Goal: Task Accomplishment & Management: Manage account settings

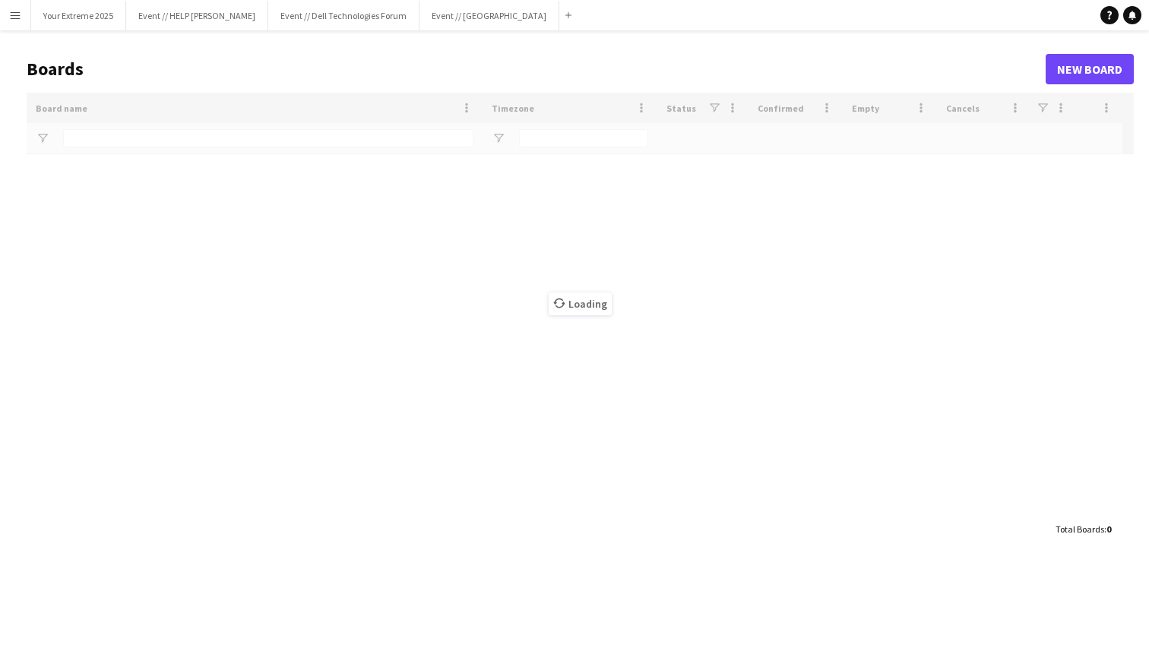
type input "*********"
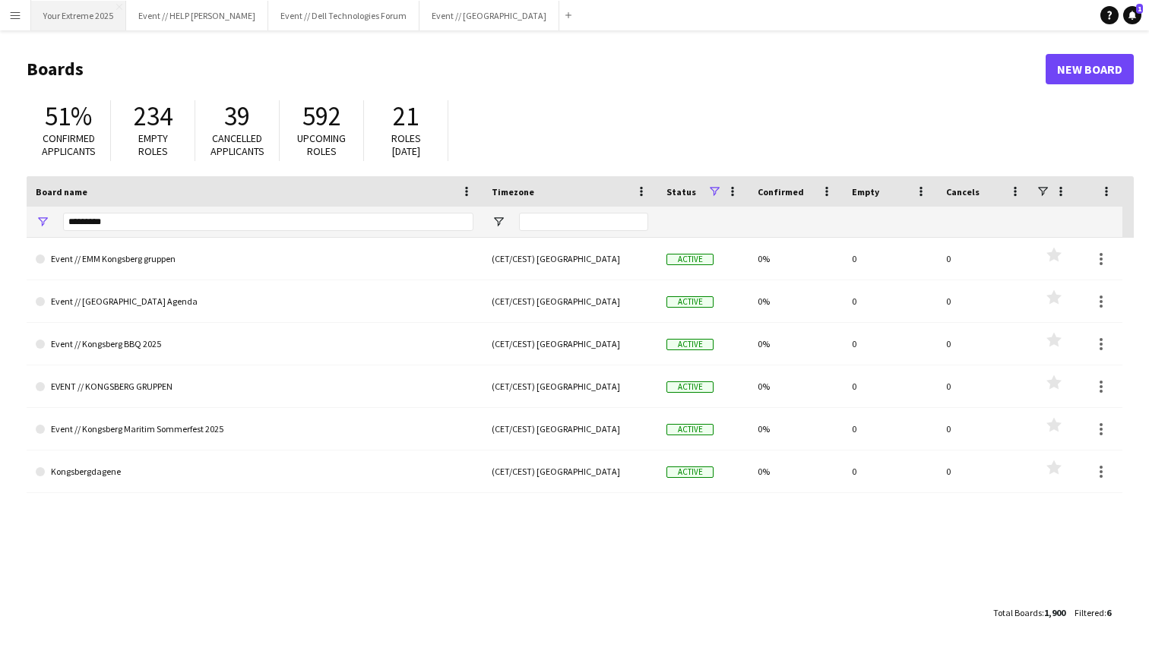
click at [84, 19] on button "Your Extreme 2025 Close" at bounding box center [78, 16] width 95 height 30
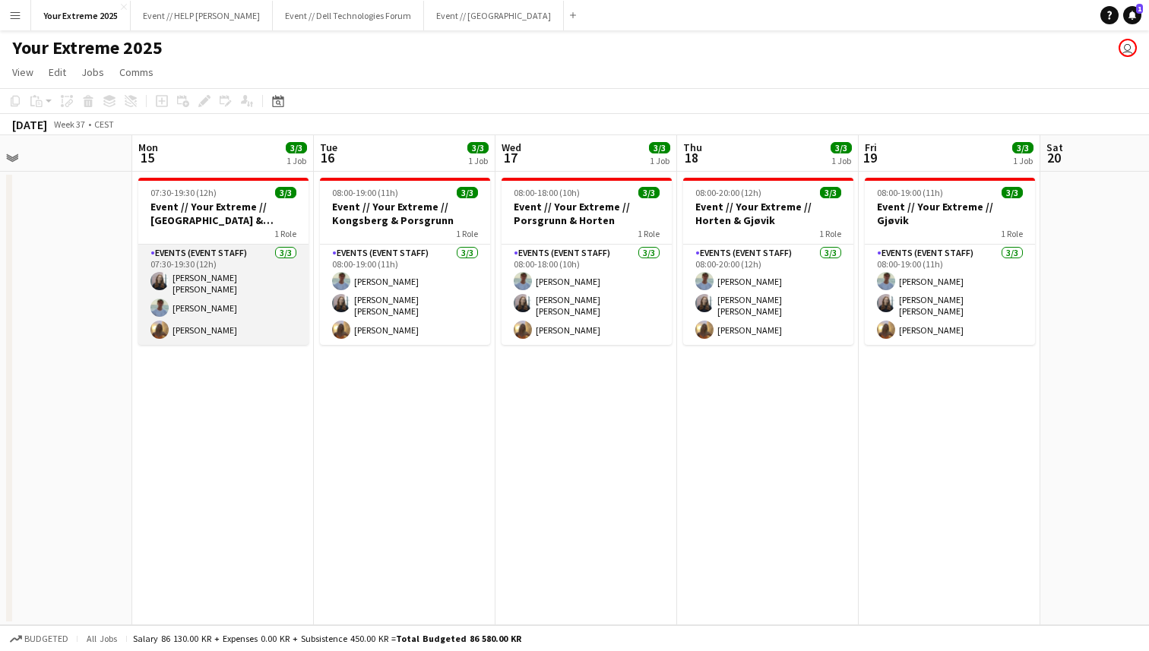
scroll to position [0, 413]
click at [220, 306] on app-card-role "Events (Event Staff) [DATE] 07:30-19:30 (12h) [PERSON_NAME] [PERSON_NAME] [PERS…" at bounding box center [222, 295] width 170 height 100
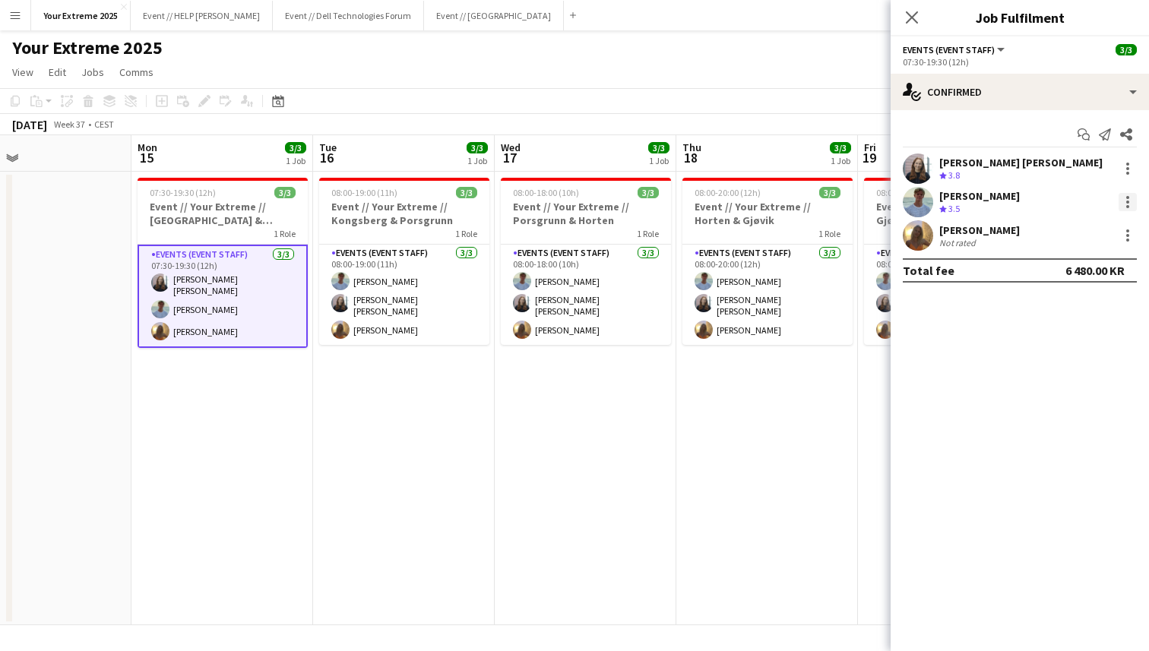
click at [1125, 201] on div at bounding box center [1127, 202] width 18 height 18
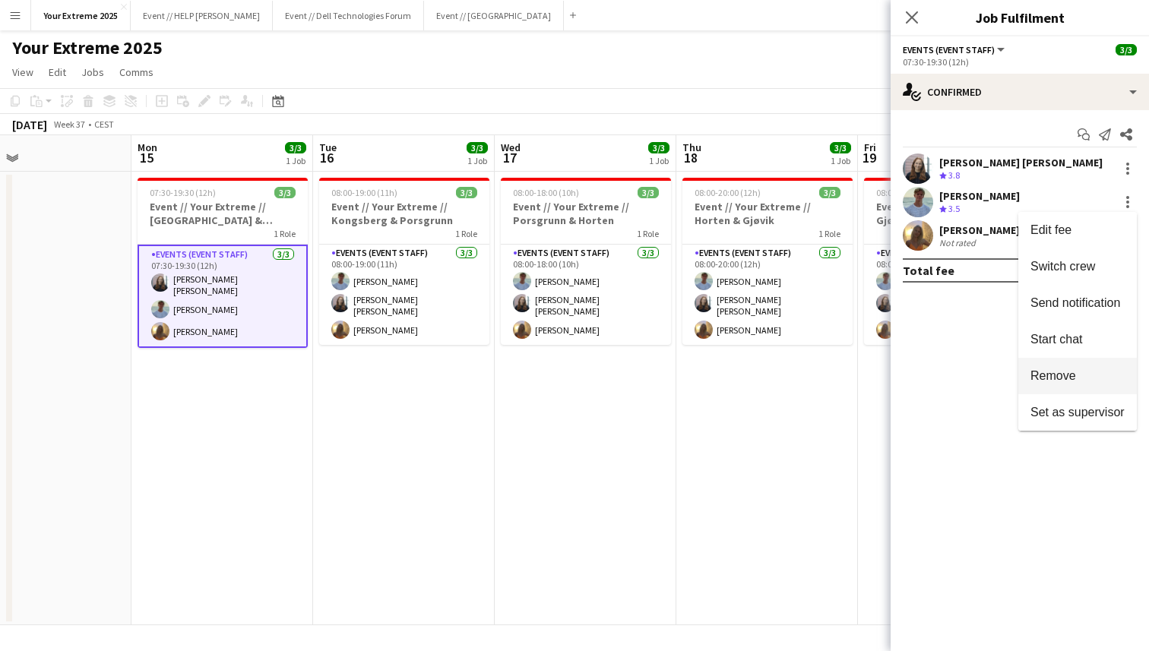
click at [1067, 371] on span "Remove" at bounding box center [1053, 375] width 46 height 13
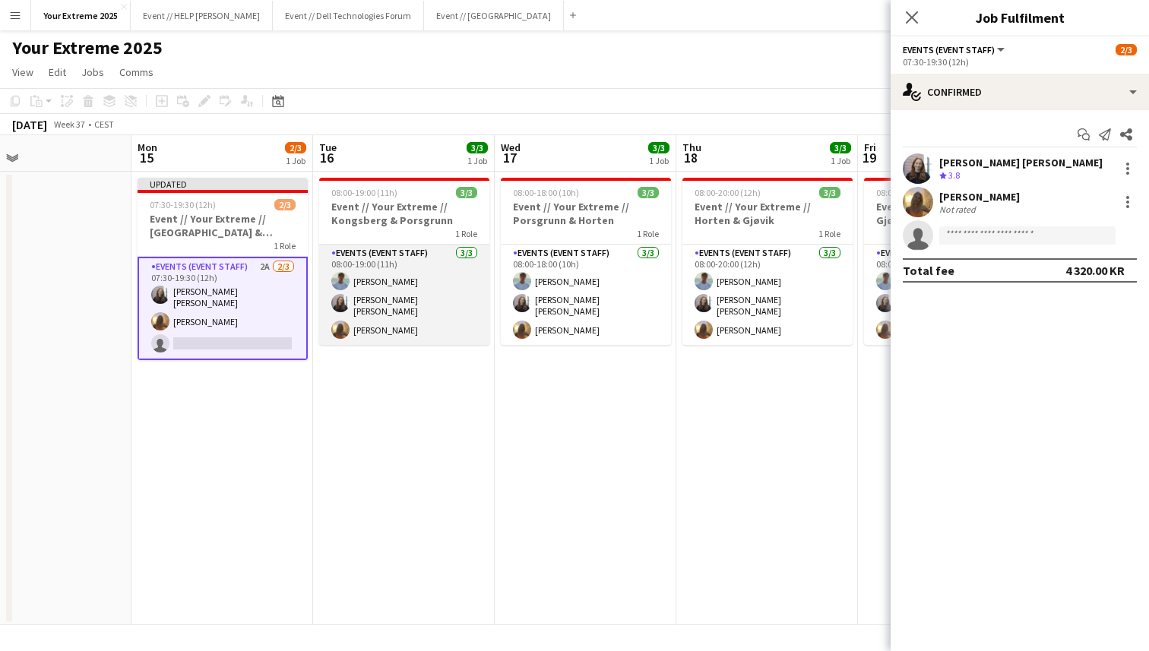
click at [398, 303] on app-card-role "Events (Event Staff) [DATE] 08:00-19:00 (11h) [PERSON_NAME] [PERSON_NAME] [PERS…" at bounding box center [404, 295] width 170 height 100
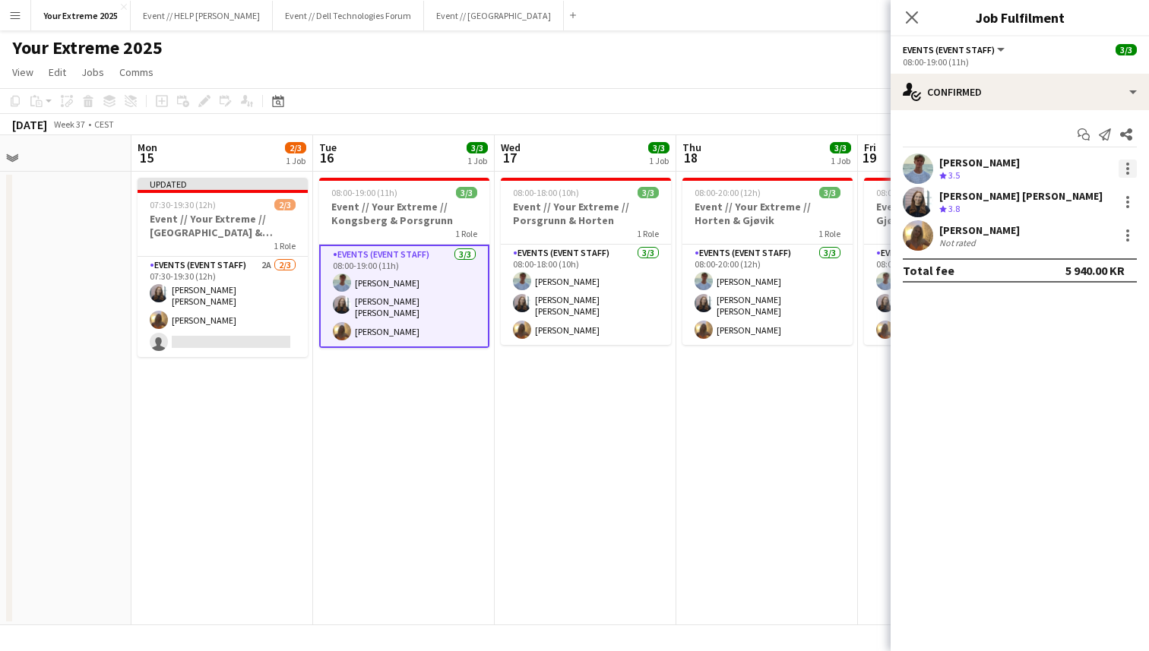
click at [1129, 172] on div at bounding box center [1127, 169] width 18 height 18
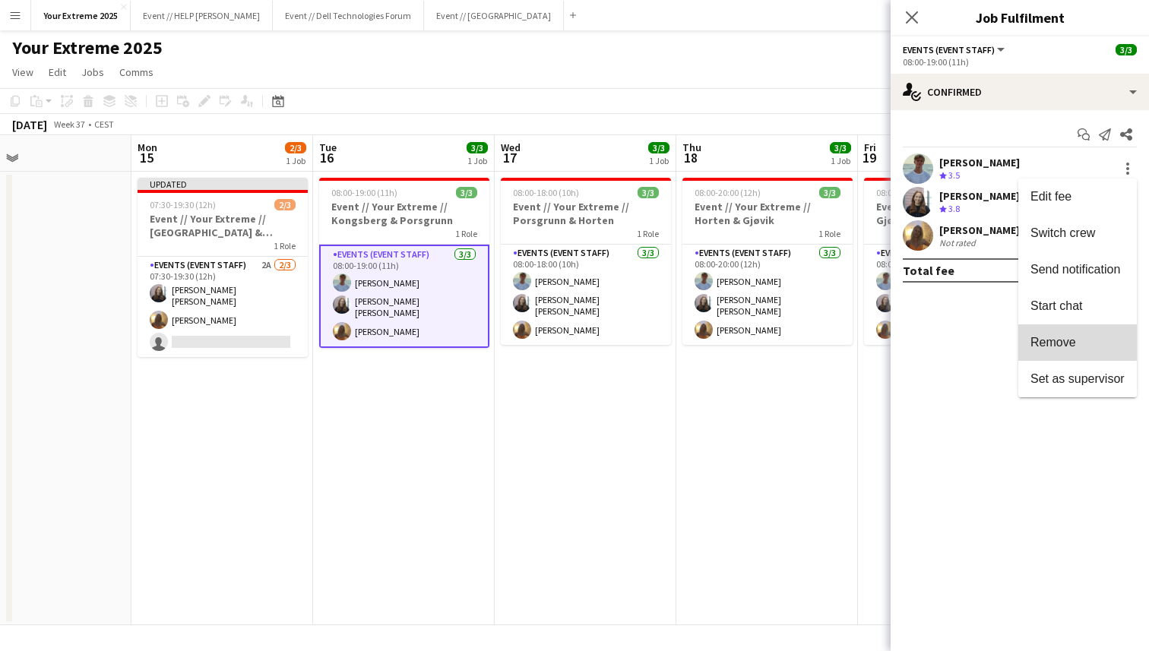
click at [1070, 337] on span "Remove" at bounding box center [1053, 342] width 46 height 13
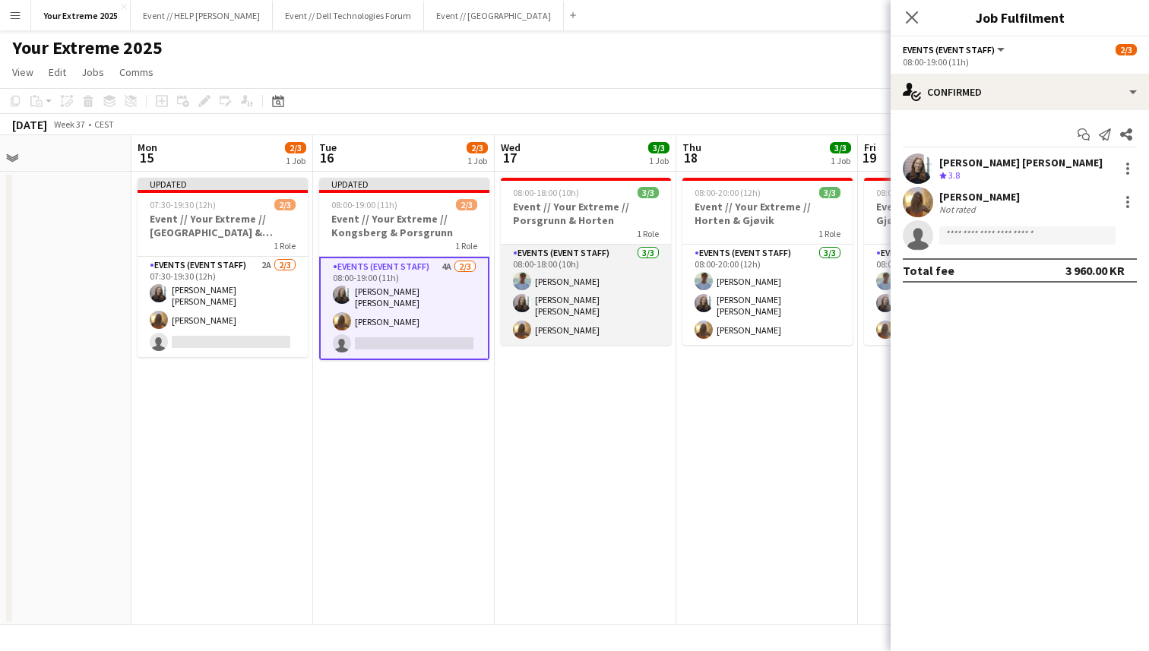
click at [616, 287] on app-card-role "Events (Event Staff) [DATE] 08:00-18:00 (10h) [PERSON_NAME] [PERSON_NAME] [PERS…" at bounding box center [586, 295] width 170 height 100
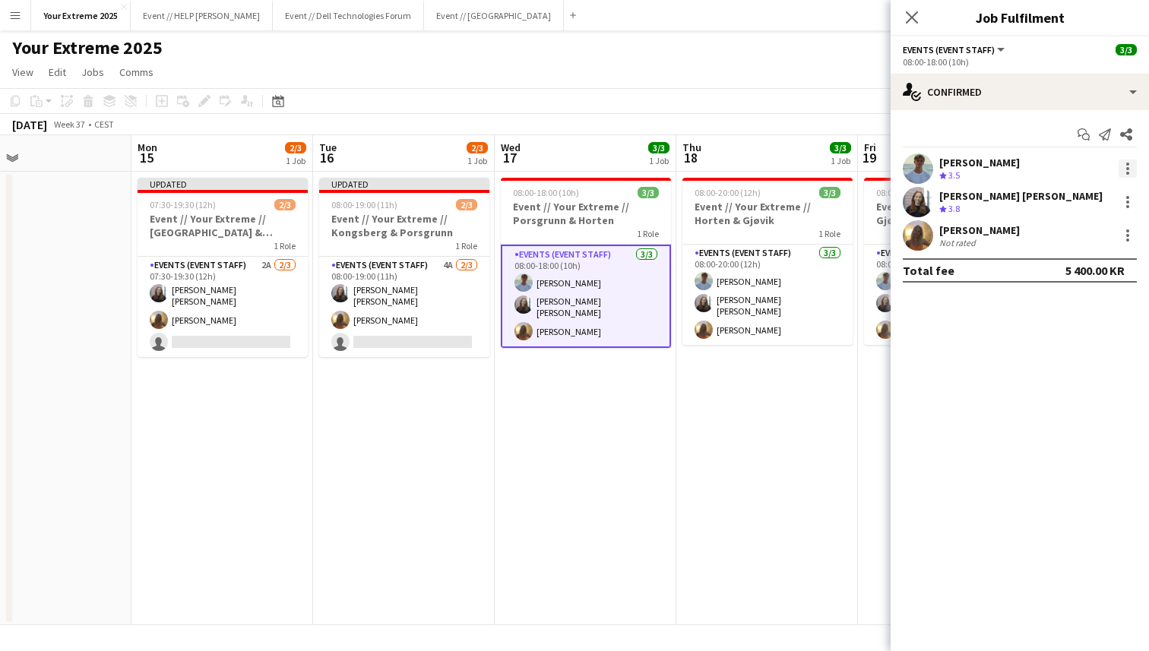
click at [1127, 167] on div at bounding box center [1127, 168] width 3 height 3
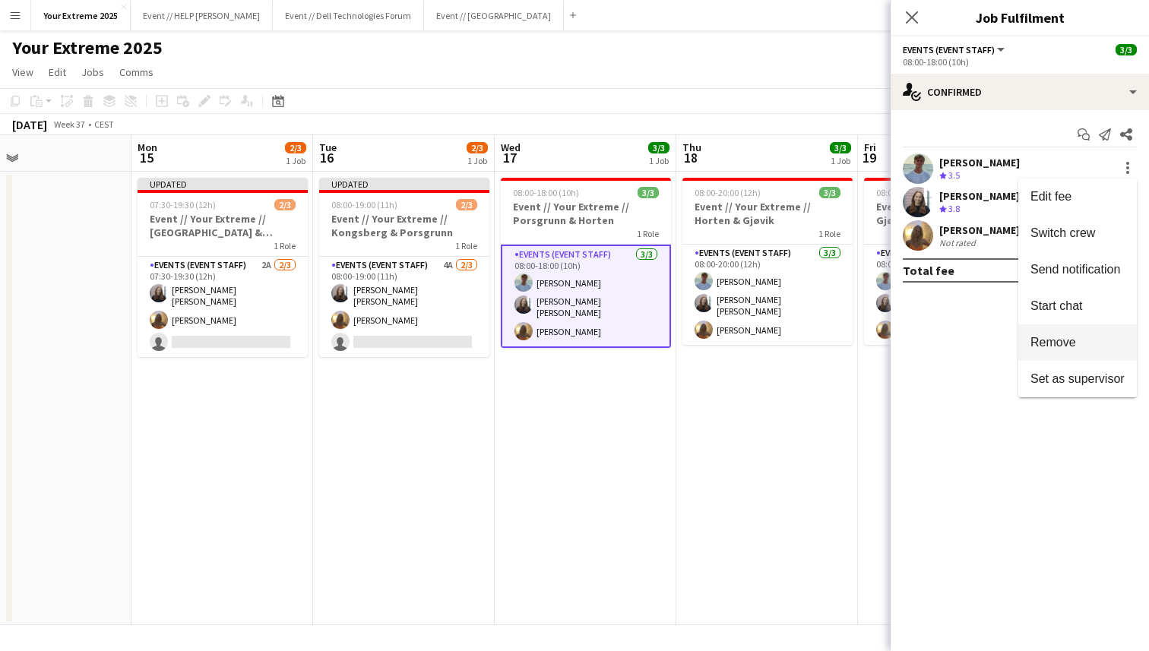
click at [1060, 337] on span "Remove" at bounding box center [1053, 342] width 46 height 13
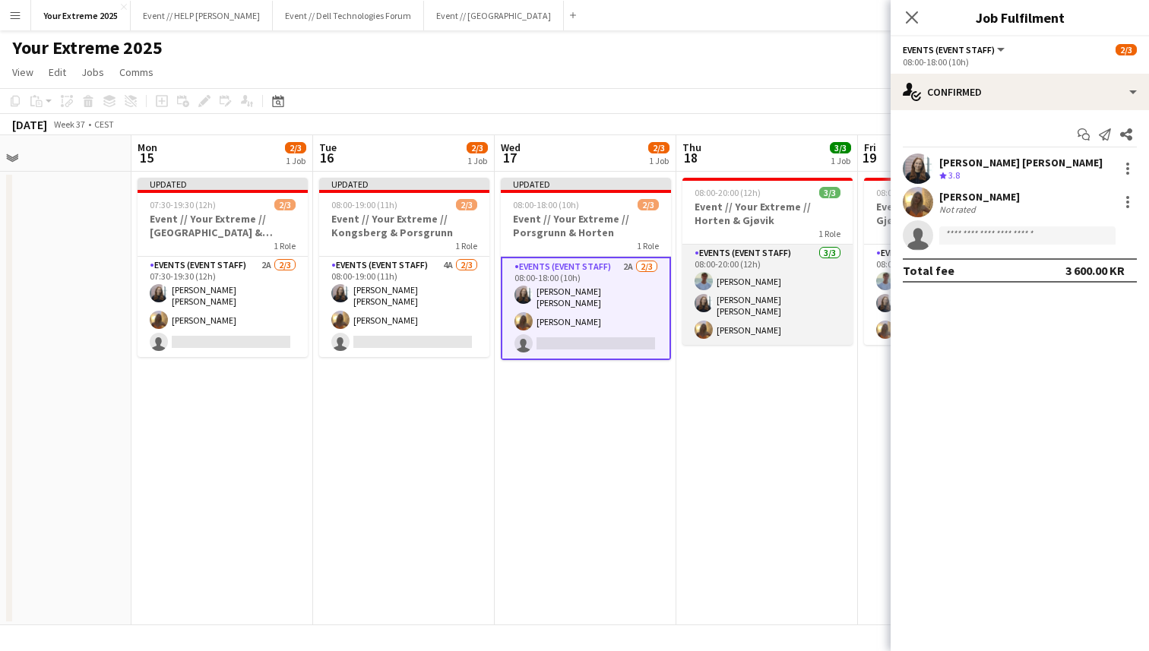
click at [763, 297] on app-card-role "Events (Event Staff) [DATE] 08:00-20:00 (12h) [PERSON_NAME] [PERSON_NAME] [PERS…" at bounding box center [767, 295] width 170 height 100
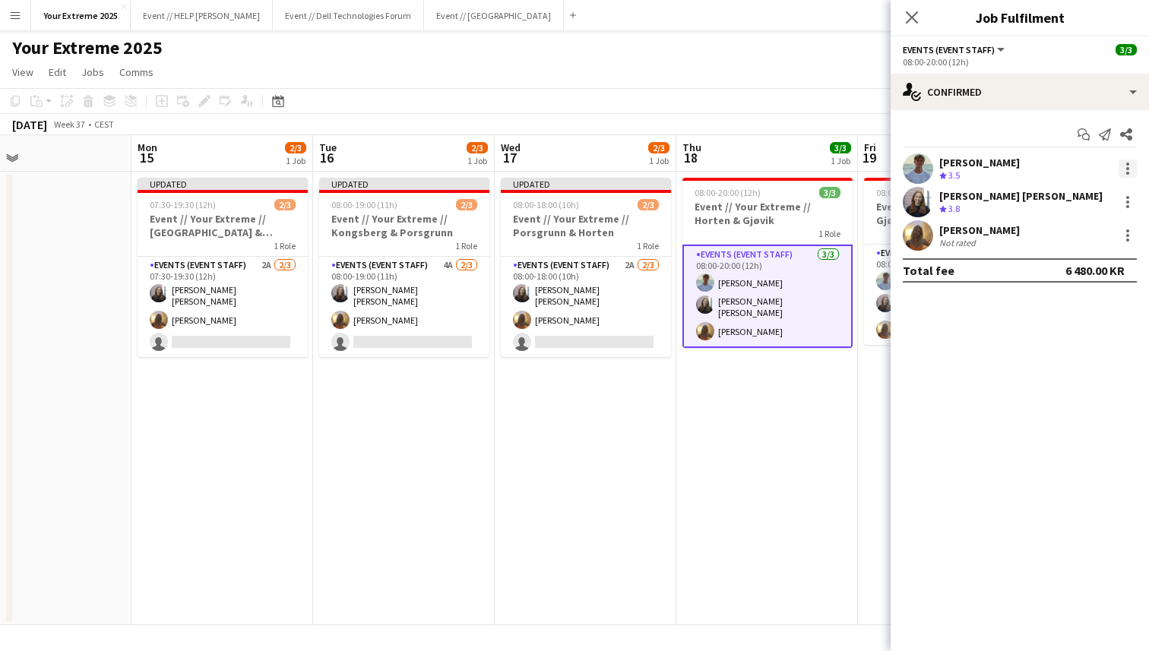
click at [1127, 165] on div at bounding box center [1127, 164] width 3 height 3
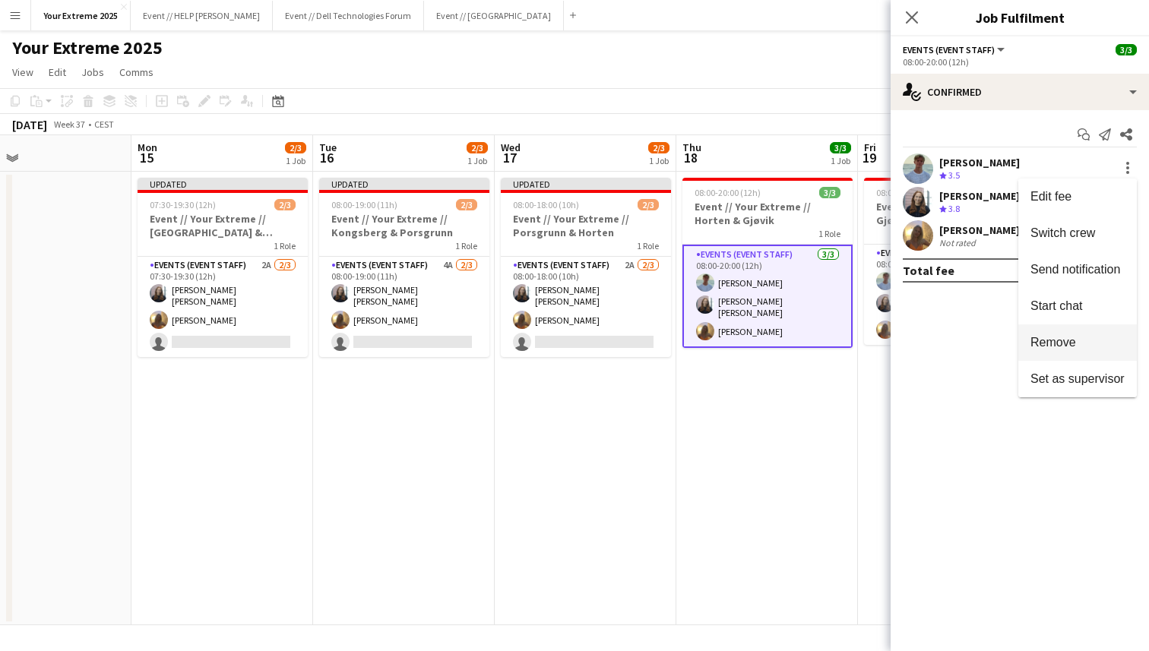
click at [1068, 340] on span "Remove" at bounding box center [1053, 342] width 46 height 13
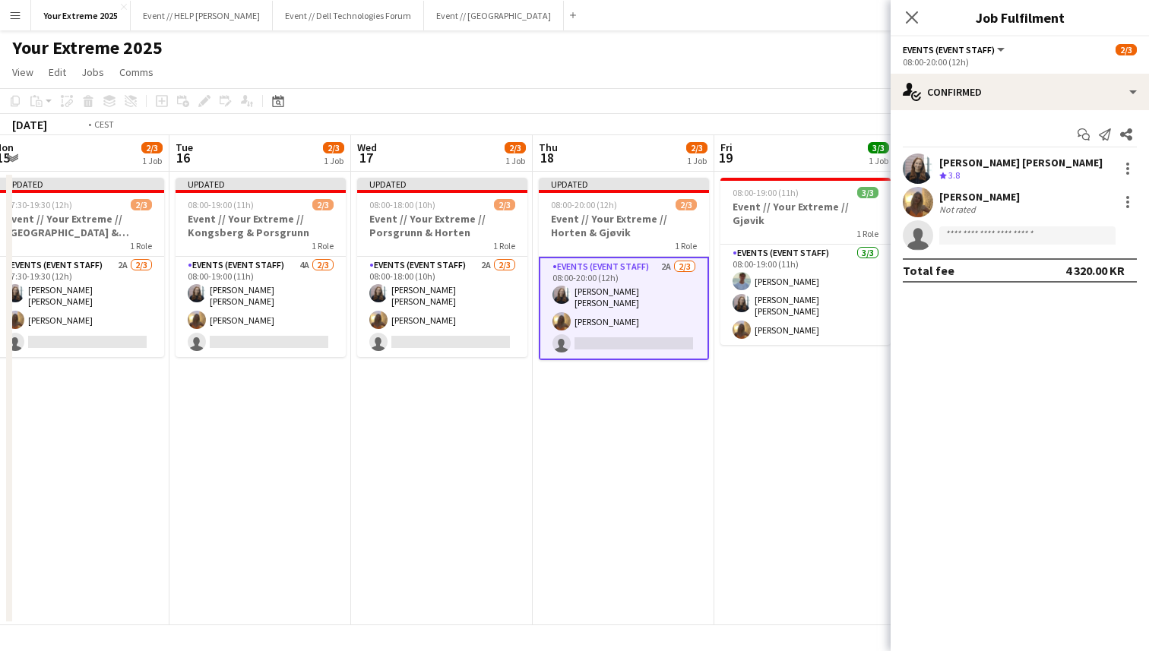
scroll to position [0, 416]
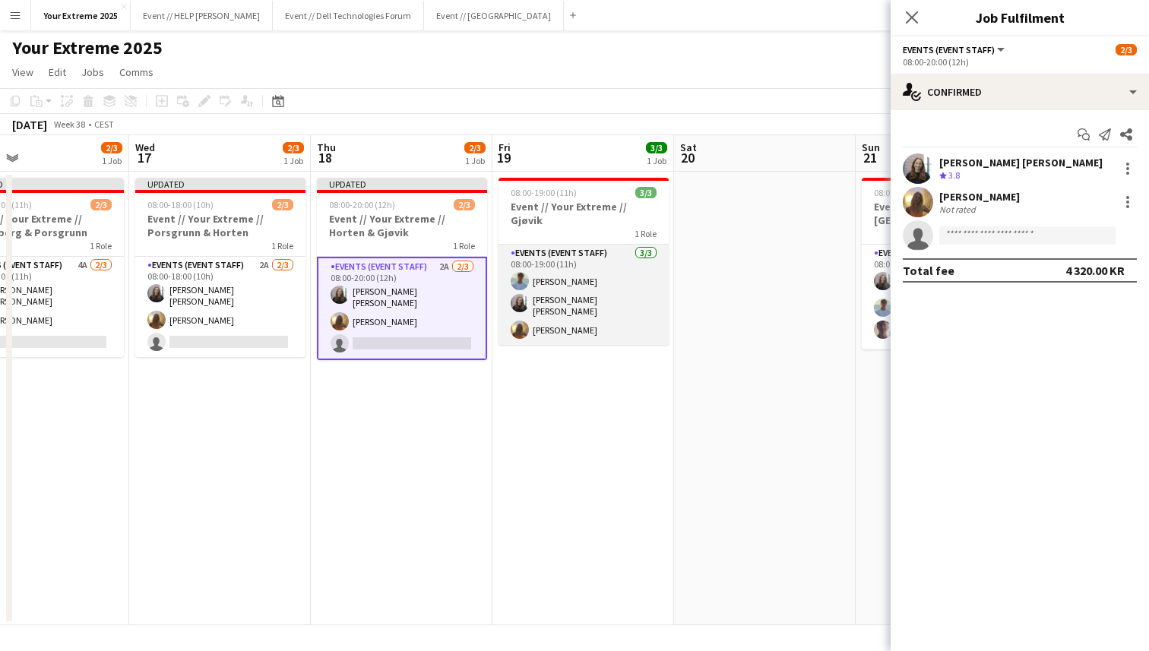
click at [601, 289] on app-card-role "Events (Event Staff) [DATE] 08:00-19:00 (11h) [PERSON_NAME] [PERSON_NAME] [PERS…" at bounding box center [583, 295] width 170 height 100
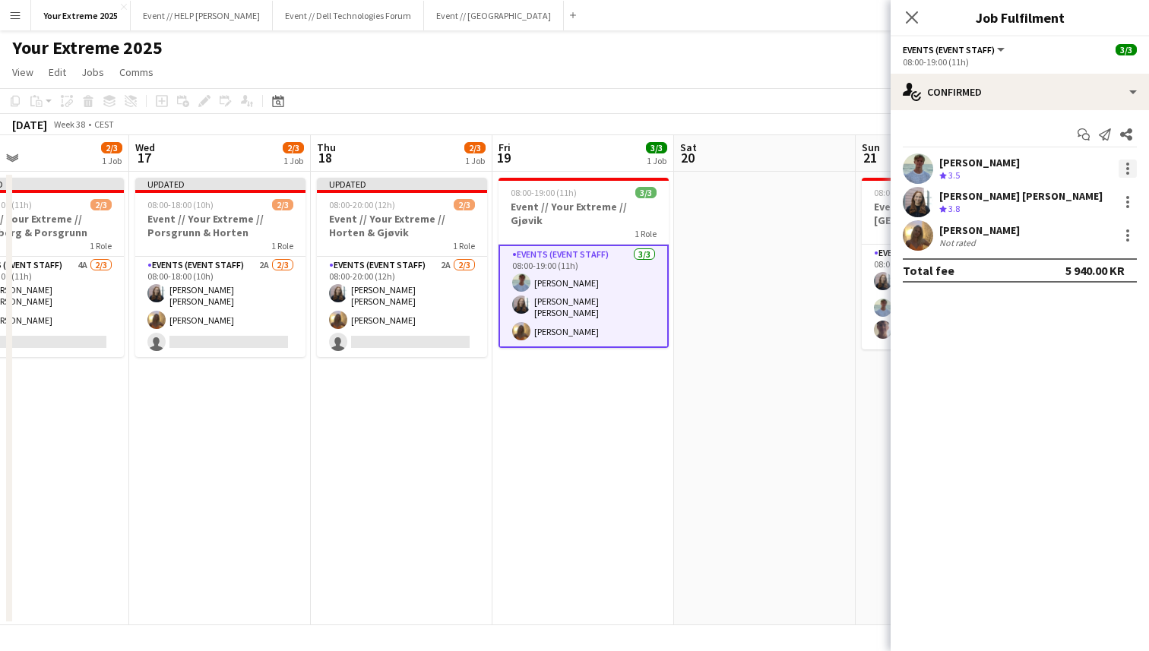
click at [1123, 167] on div at bounding box center [1127, 169] width 18 height 18
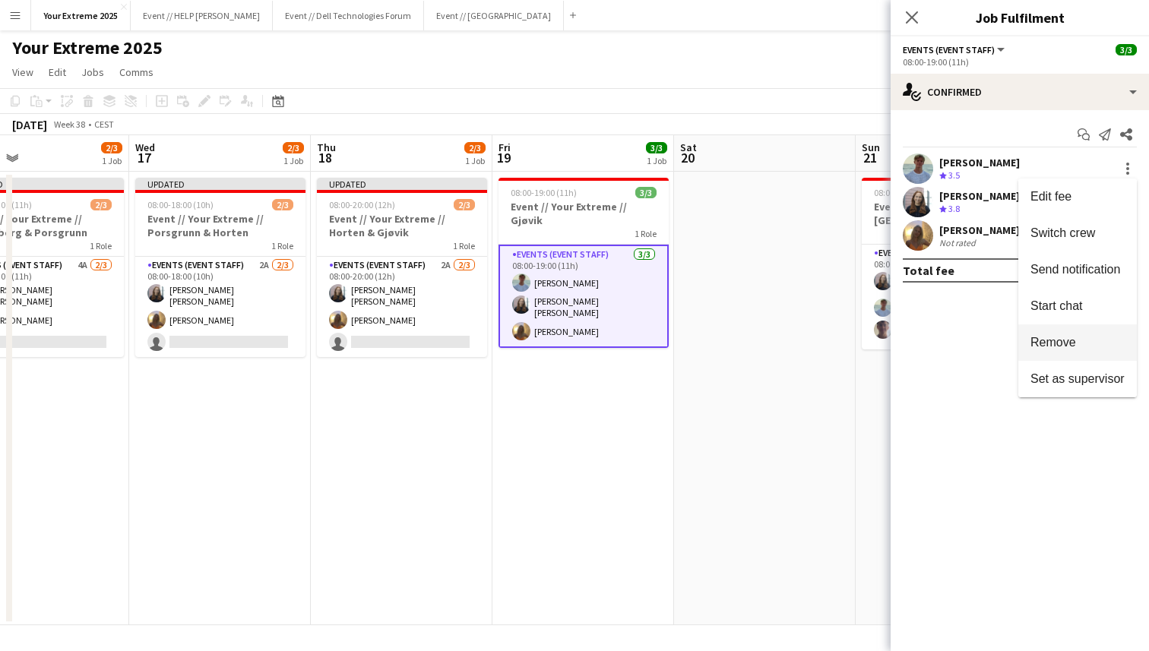
click at [1067, 332] on button "Remove" at bounding box center [1077, 342] width 118 height 36
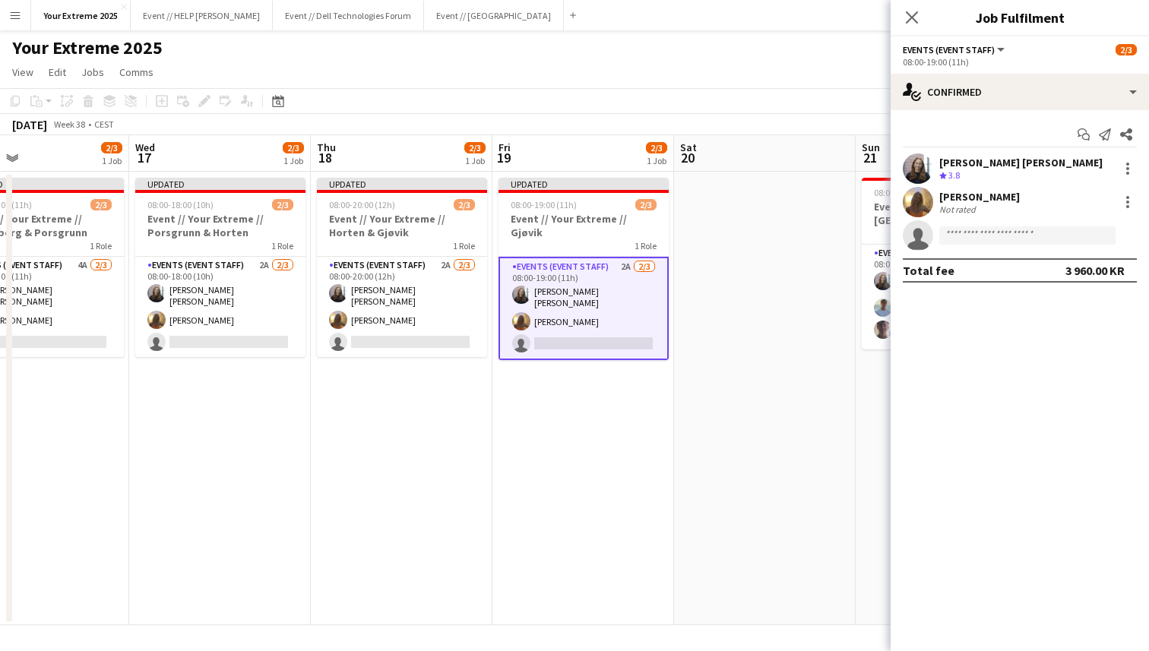
click at [725, 378] on app-date-cell at bounding box center [765, 398] width 182 height 453
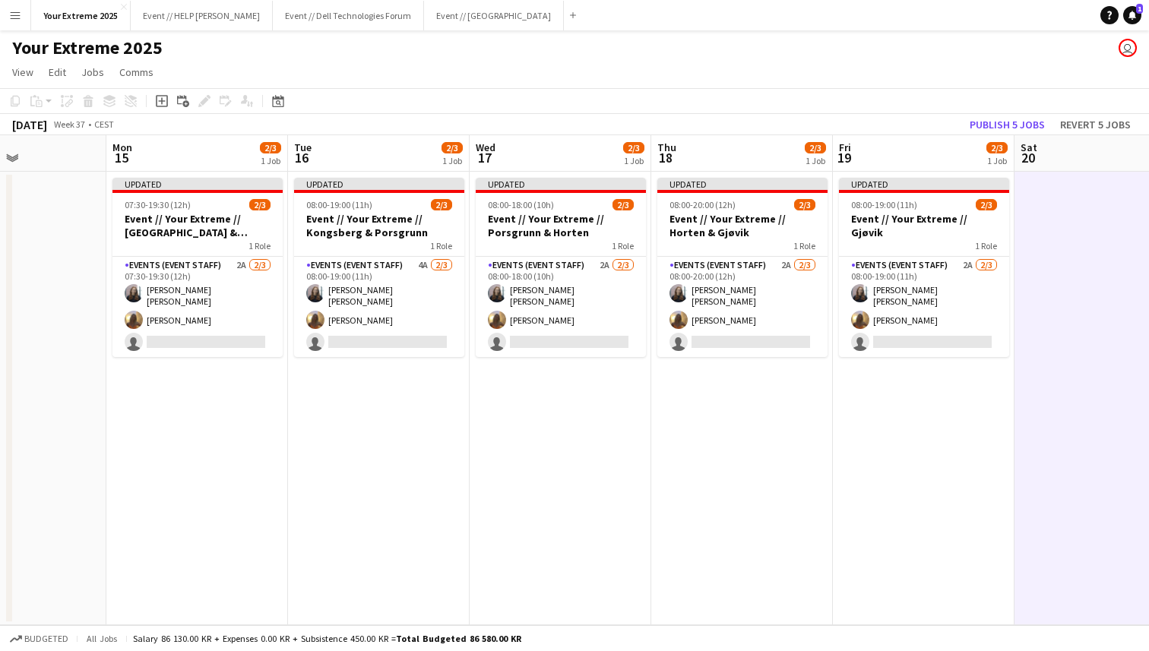
scroll to position [0, 445]
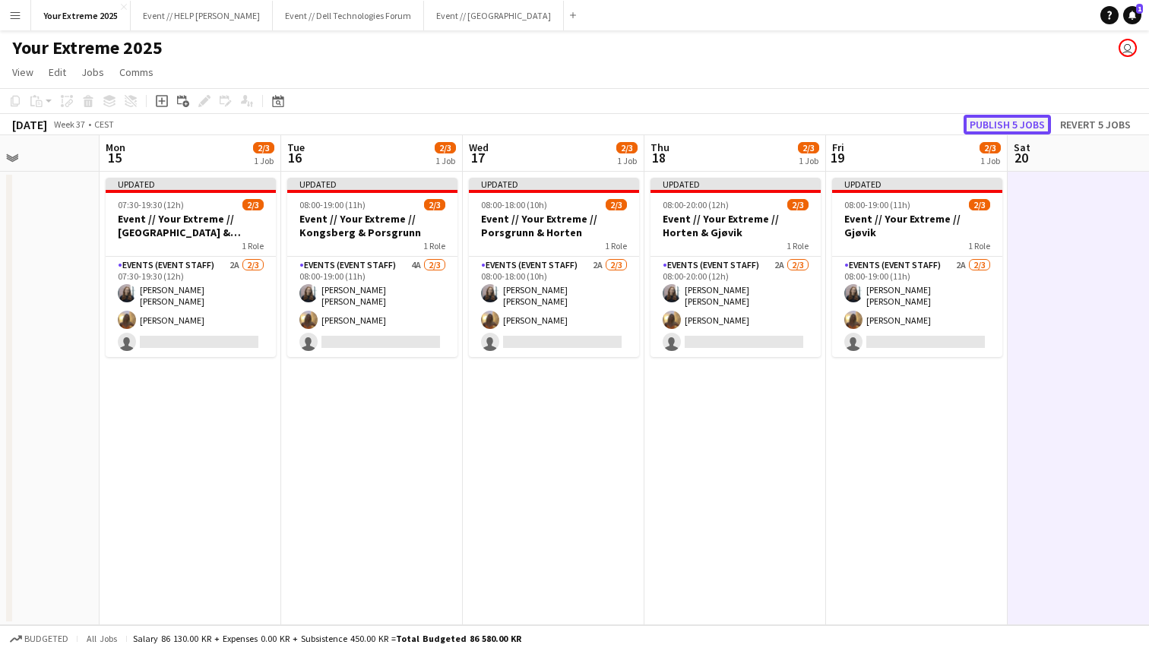
click at [992, 128] on button "Publish 5 jobs" at bounding box center [1006, 125] width 87 height 20
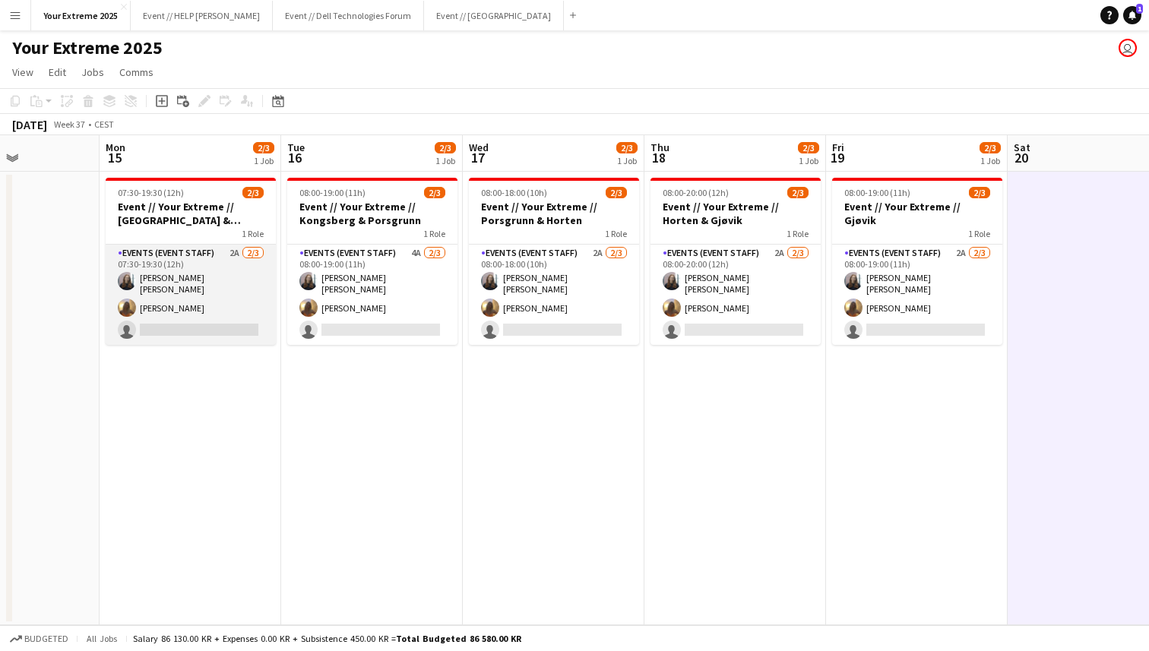
click at [201, 323] on app-card-role "Events (Event Staff) 2A [DATE] 07:30-19:30 (12h) [PERSON_NAME] [PERSON_NAME] si…" at bounding box center [191, 295] width 170 height 100
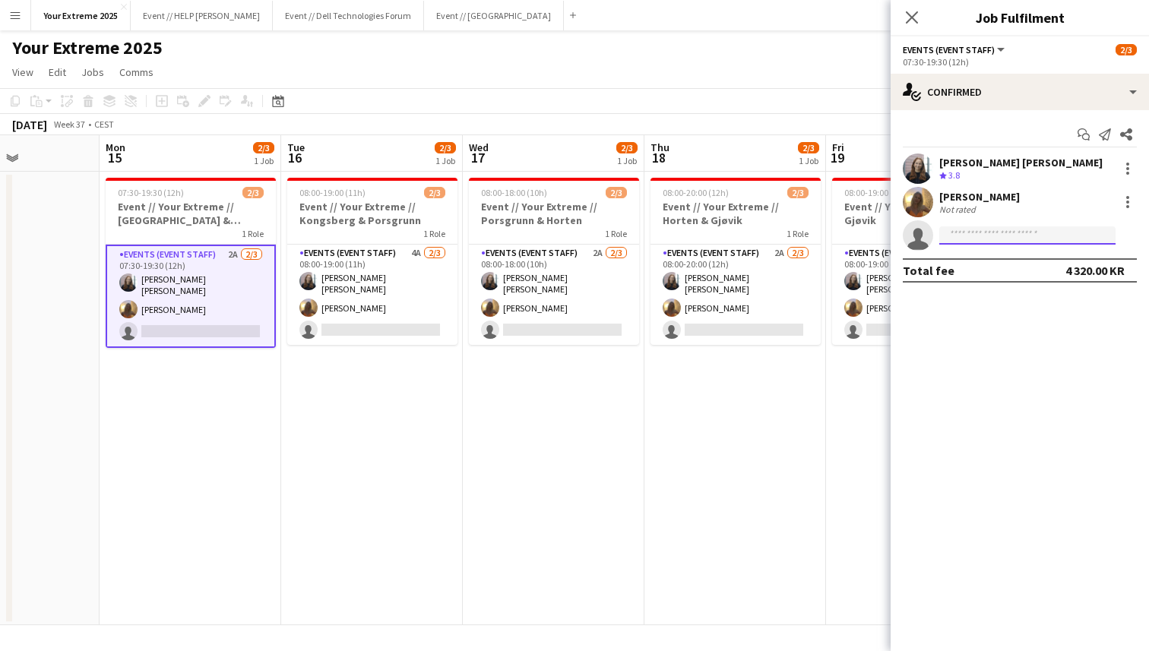
click at [1021, 237] on input at bounding box center [1027, 235] width 176 height 18
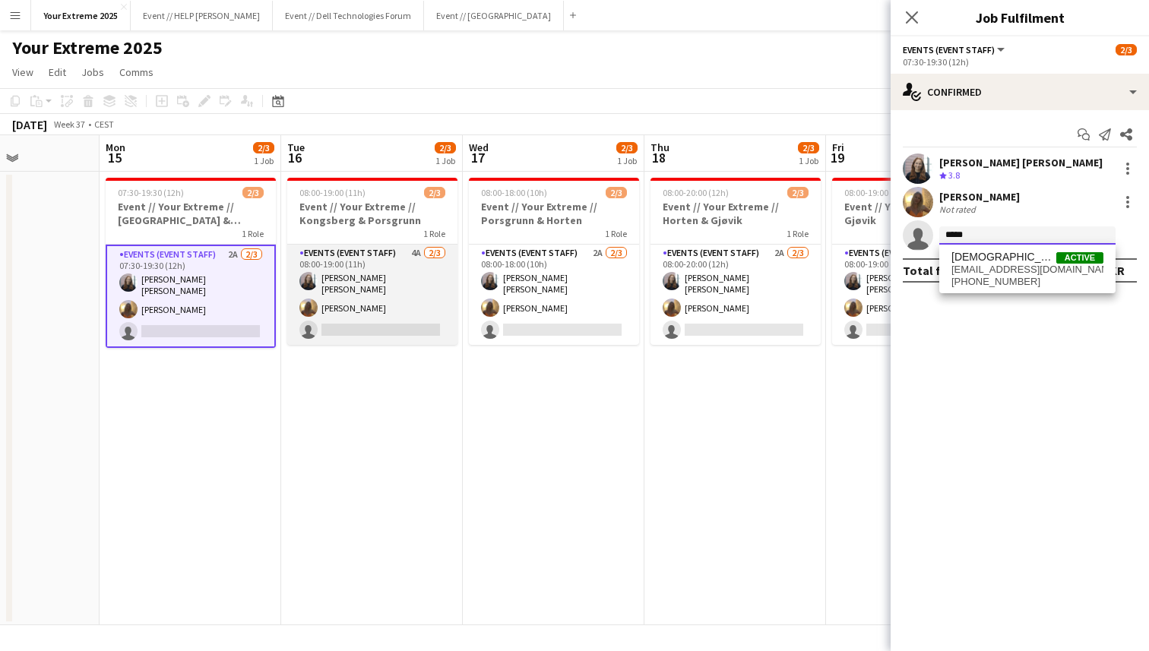
type input "*****"
click at [397, 322] on app-card-role "Events (Event Staff) 4A [DATE] 08:00-19:00 (11h) [PERSON_NAME] [PERSON_NAME] si…" at bounding box center [372, 295] width 170 height 100
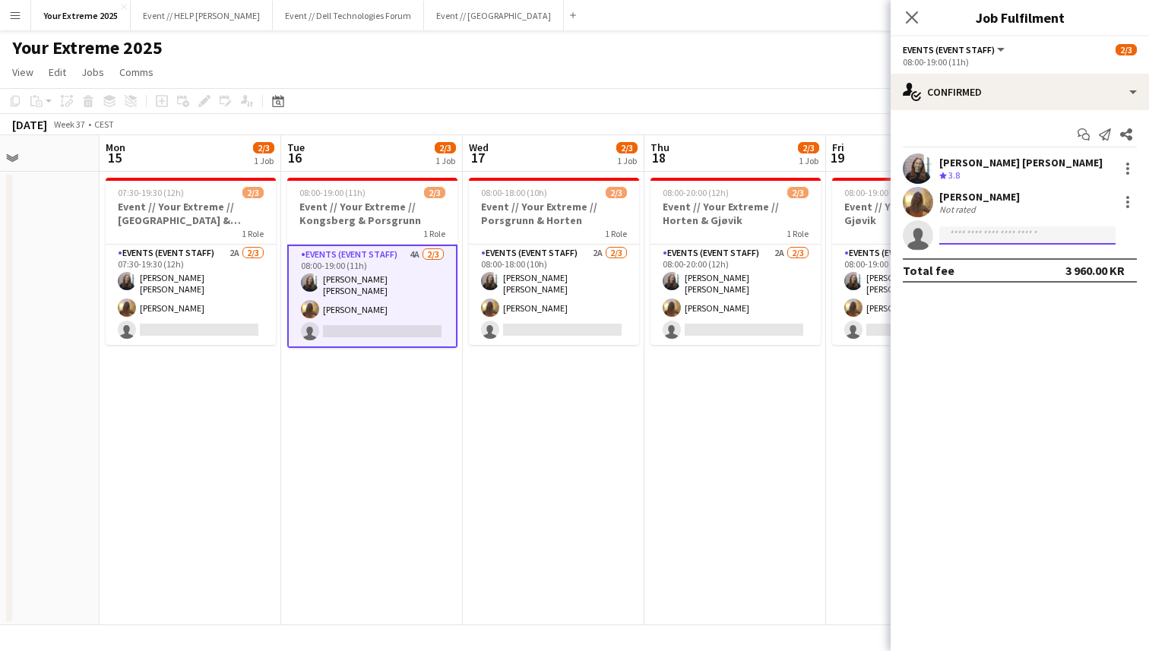
click at [1013, 239] on input at bounding box center [1027, 235] width 176 height 18
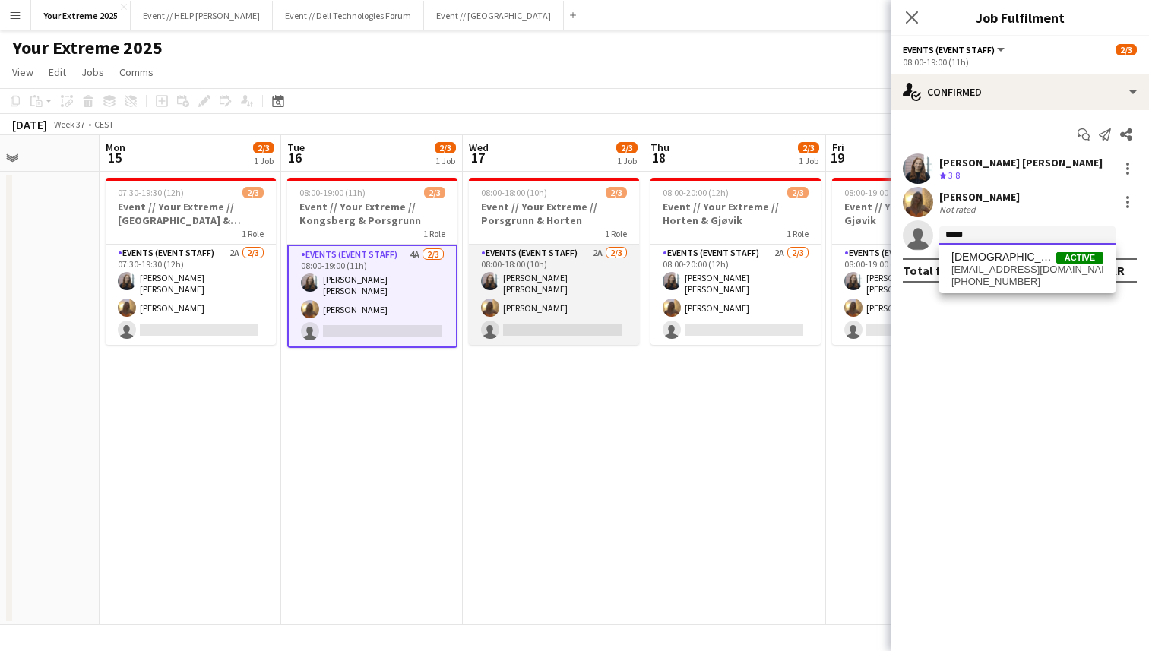
type input "*****"
click at [553, 316] on app-card-role "Events (Event Staff) 2A [DATE] 08:00-18:00 (10h) [PERSON_NAME] [PERSON_NAME] si…" at bounding box center [554, 295] width 170 height 100
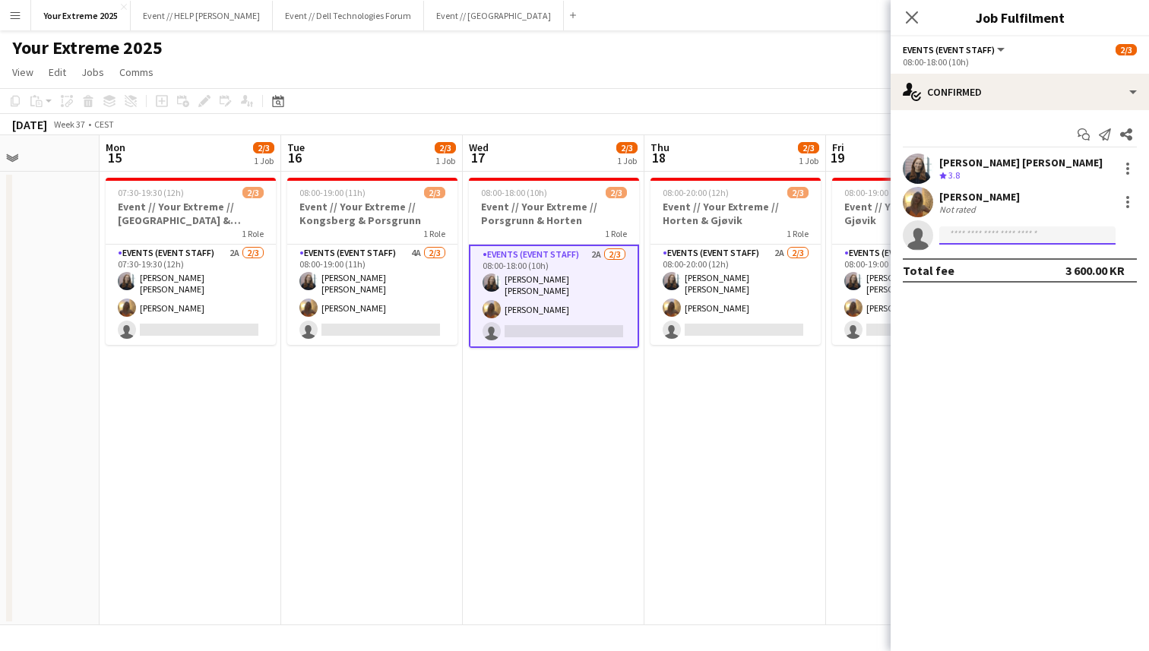
click at [994, 236] on input at bounding box center [1027, 235] width 176 height 18
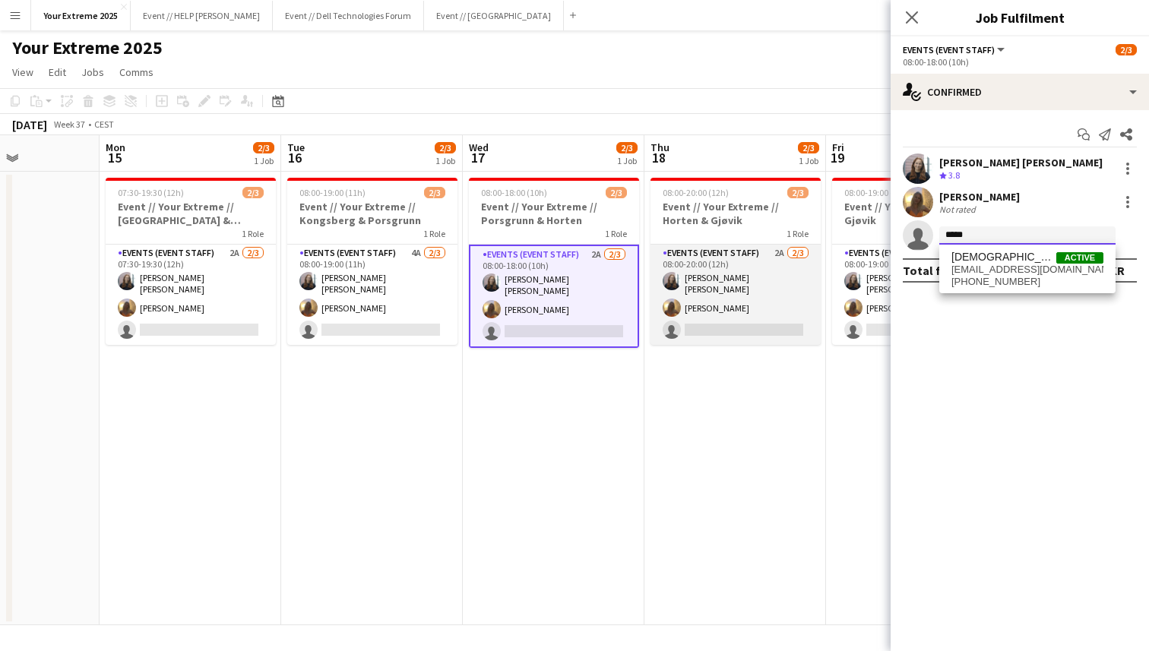
type input "*****"
click at [757, 323] on app-card-role "Events (Event Staff) 2A [DATE] 08:00-20:00 (12h) [PERSON_NAME] [PERSON_NAME] si…" at bounding box center [735, 295] width 170 height 100
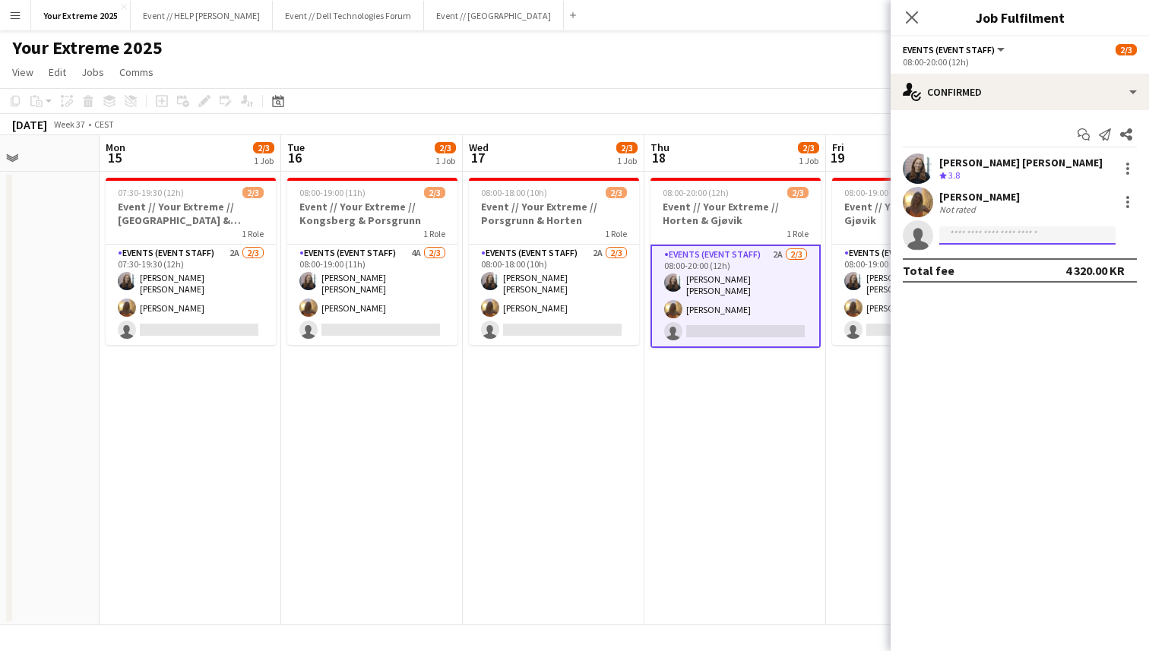
click at [989, 235] on input at bounding box center [1027, 235] width 176 height 18
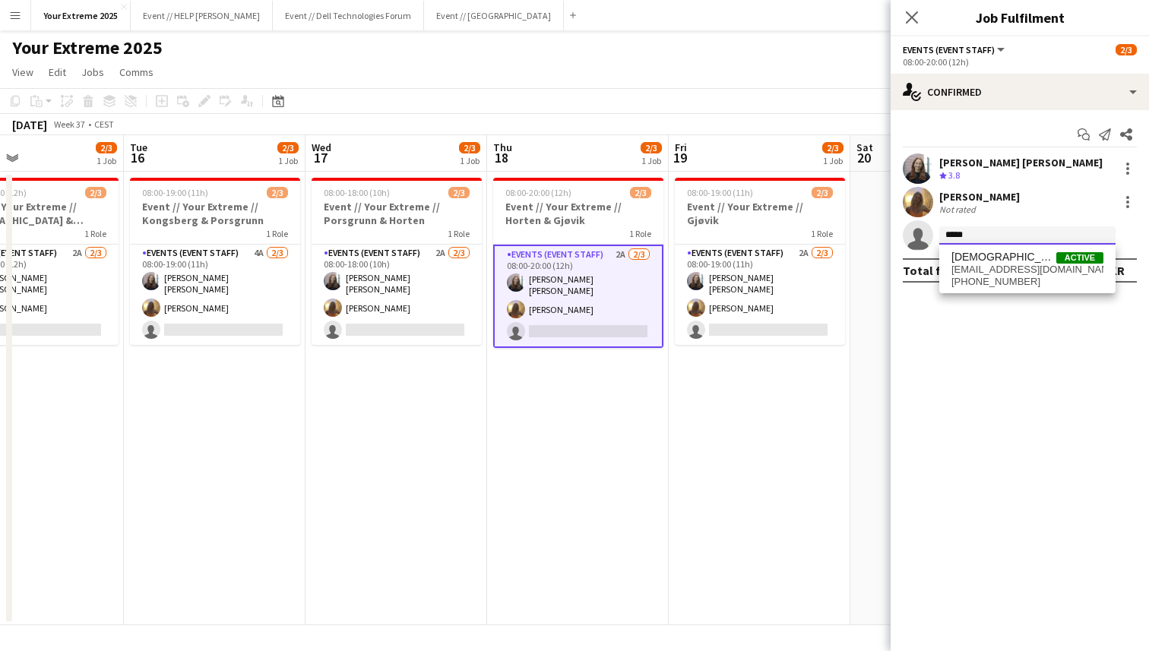
scroll to position [0, 605]
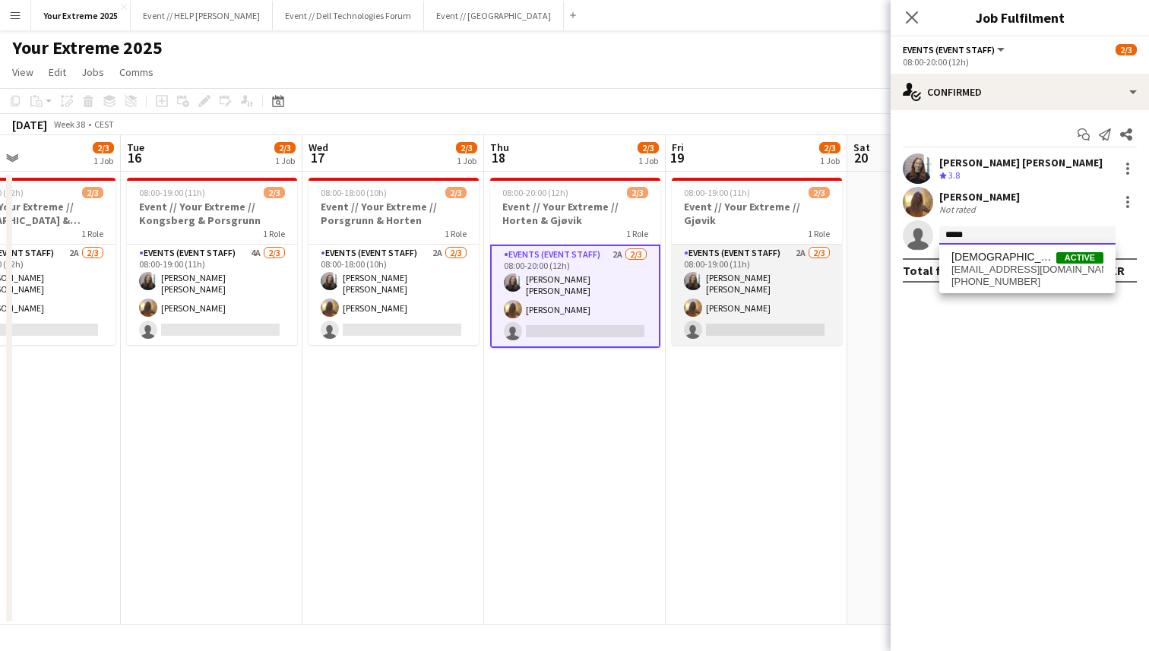
type input "*****"
click at [775, 307] on app-card-role "Events (Event Staff) 2A [DATE] 08:00-19:00 (11h) [PERSON_NAME] [PERSON_NAME] si…" at bounding box center [756, 295] width 170 height 100
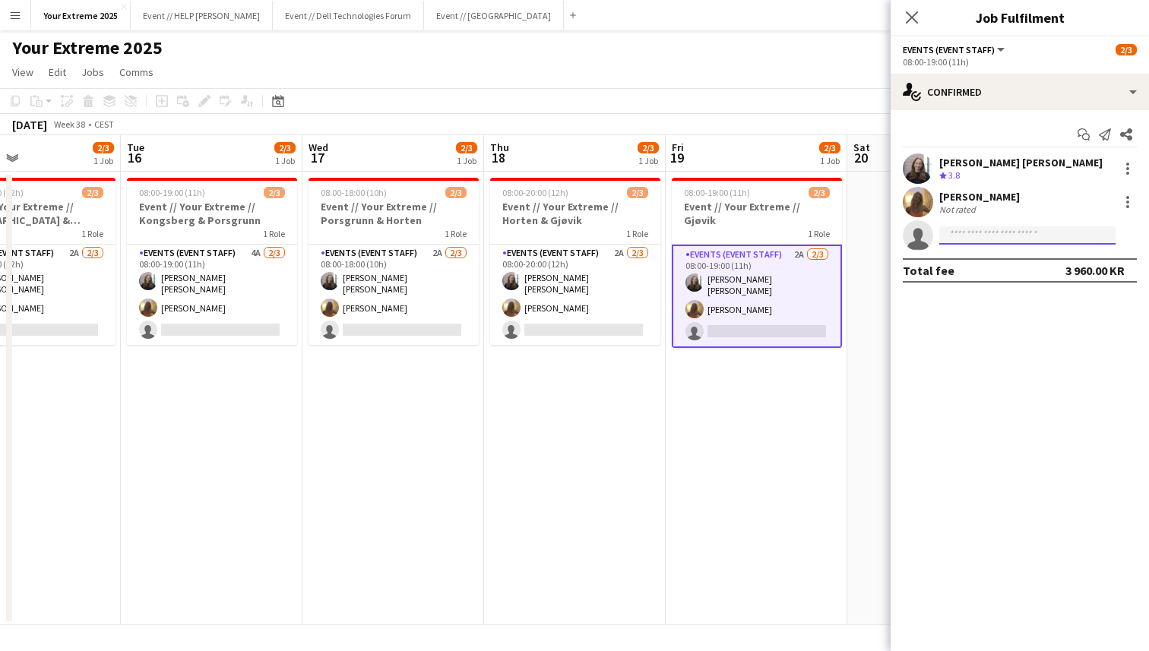
click at [1003, 234] on input at bounding box center [1027, 235] width 176 height 18
type input "*****"
click at [712, 426] on app-date-cell "08:00-19:00 (11h) 2/3 Event // Your Extreme // Gjøvik 1 Role Events (Event Staf…" at bounding box center [756, 398] width 182 height 453
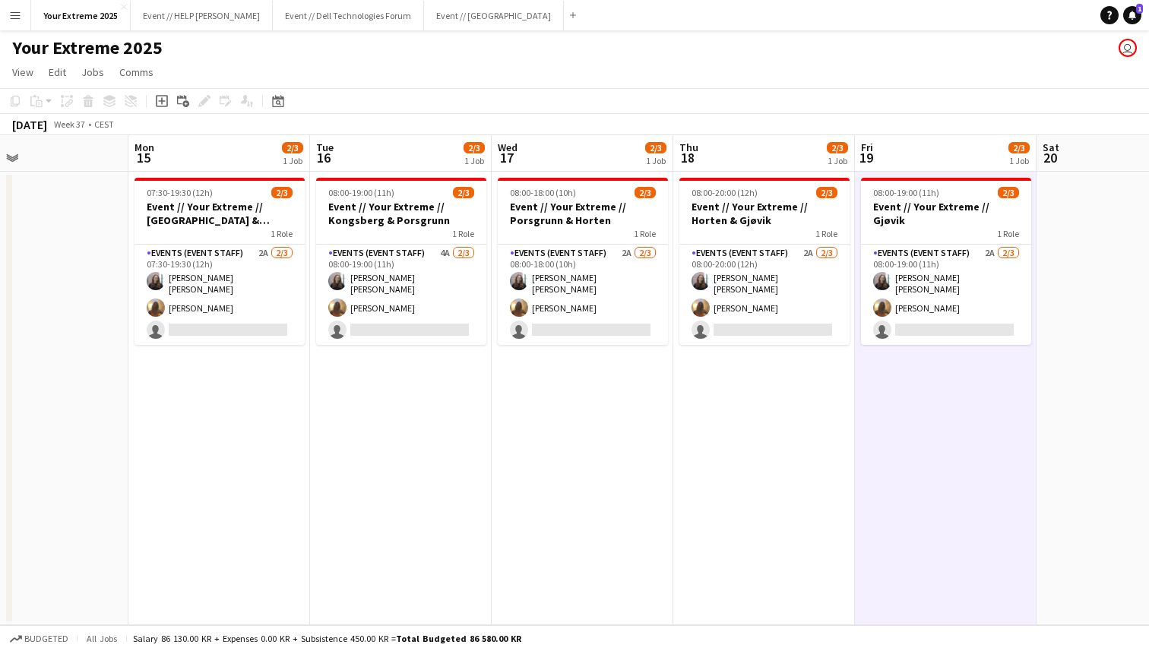
scroll to position [0, 604]
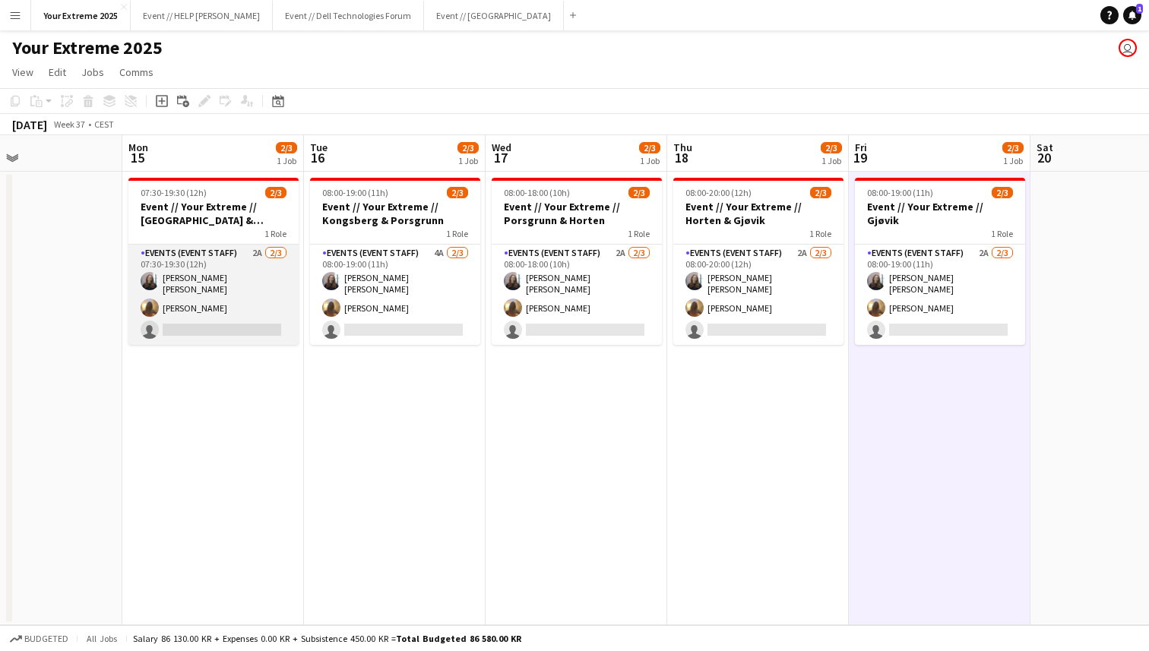
click at [215, 326] on app-card-role "Events (Event Staff) 2A [DATE] 07:30-19:30 (12h) [PERSON_NAME] [PERSON_NAME] si…" at bounding box center [213, 295] width 170 height 100
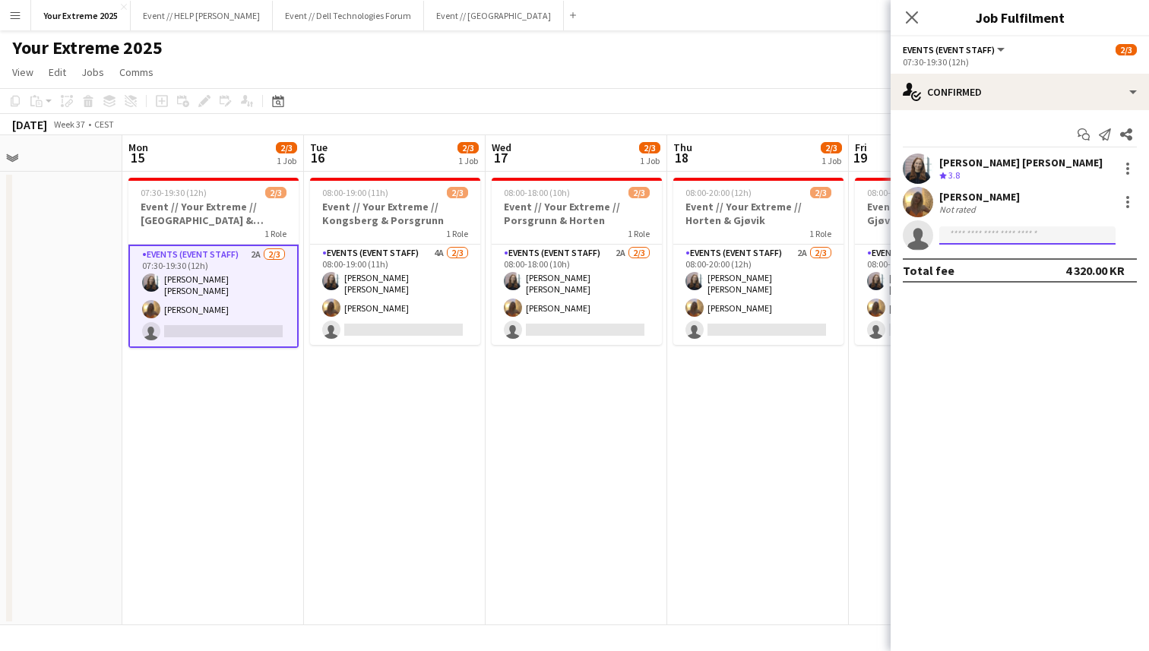
click at [1007, 239] on input at bounding box center [1027, 235] width 176 height 18
type input "*****"
click at [1002, 272] on span "[EMAIL_ADDRESS][DOMAIN_NAME]" at bounding box center [1027, 270] width 152 height 12
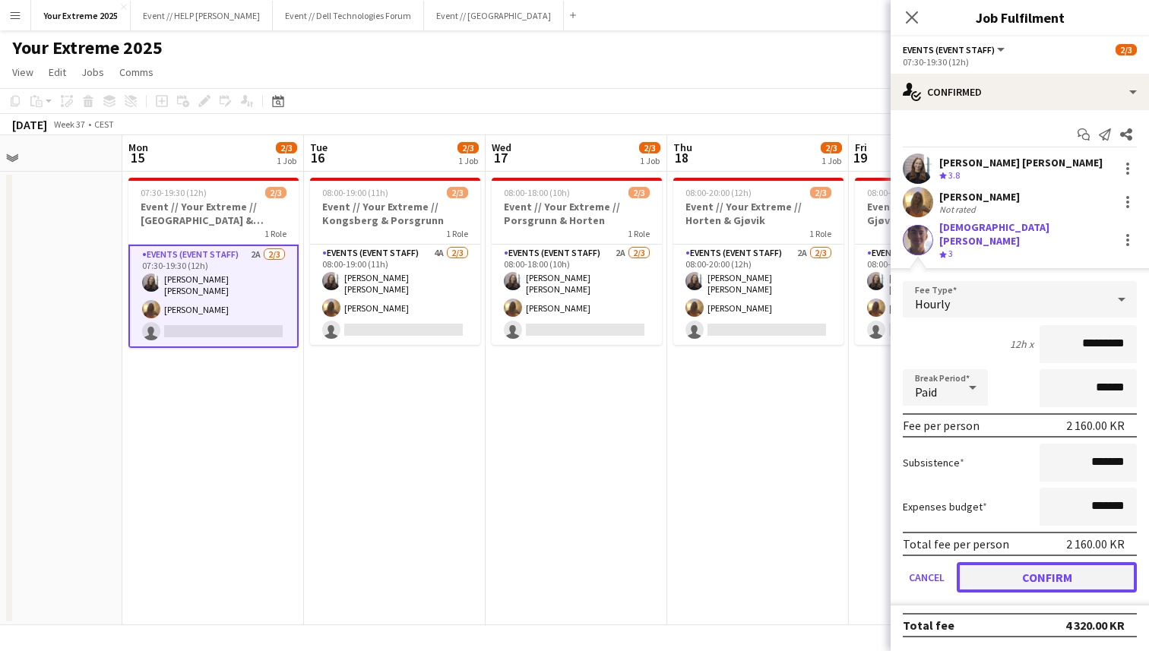
click at [1017, 572] on button "Confirm" at bounding box center [1046, 577] width 180 height 30
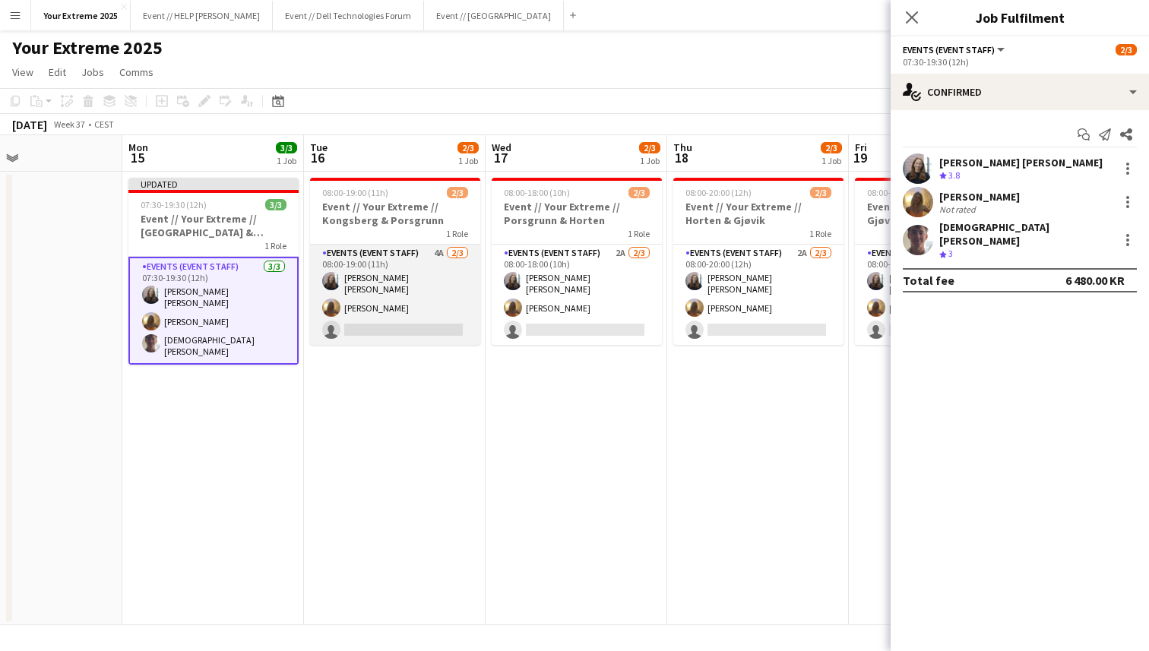
click at [405, 324] on app-card-role "Events (Event Staff) 4A [DATE] 08:00-19:00 (11h) [PERSON_NAME] [PERSON_NAME] si…" at bounding box center [395, 295] width 170 height 100
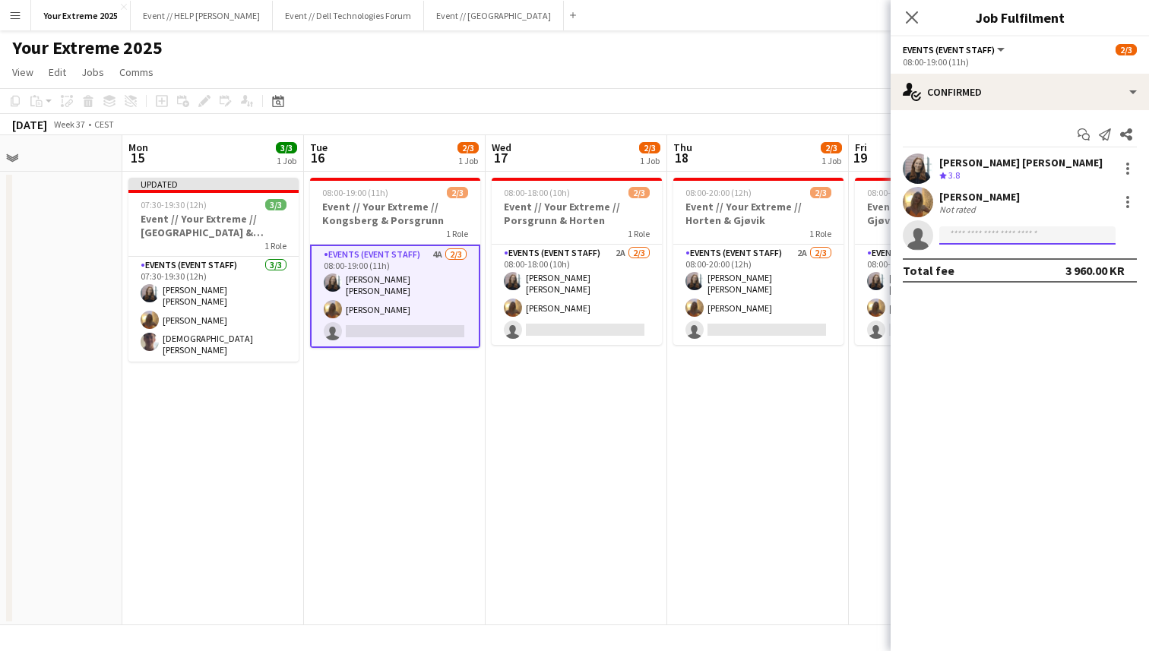
click at [992, 239] on input at bounding box center [1027, 235] width 176 height 18
type input "*"
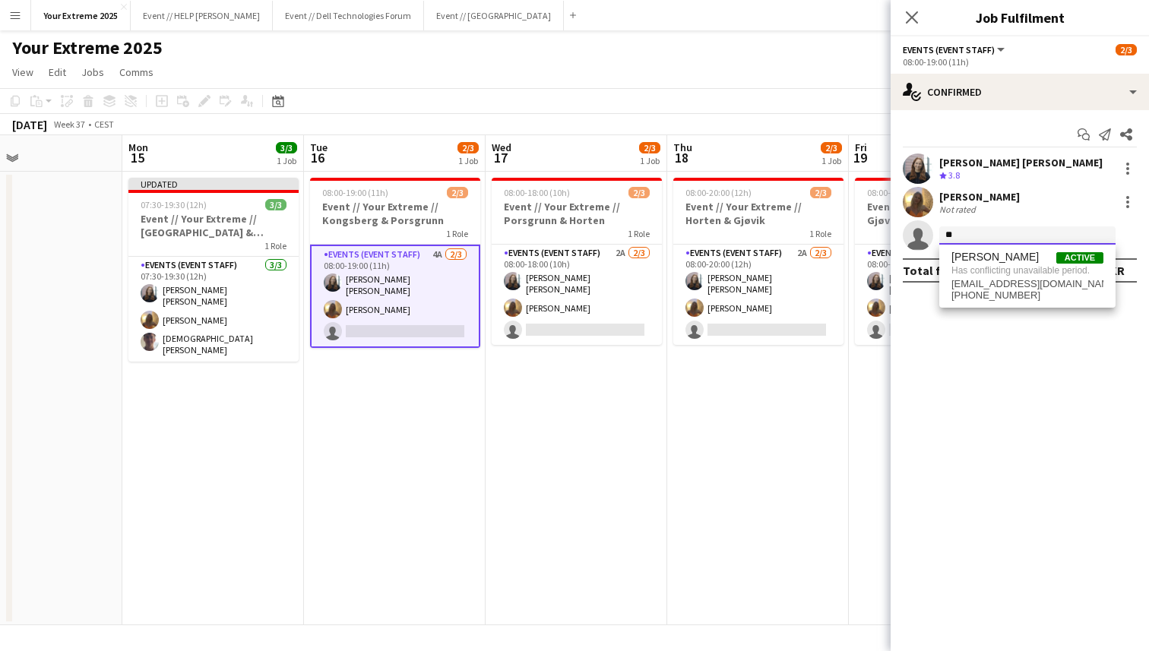
type input "*"
type input "*****"
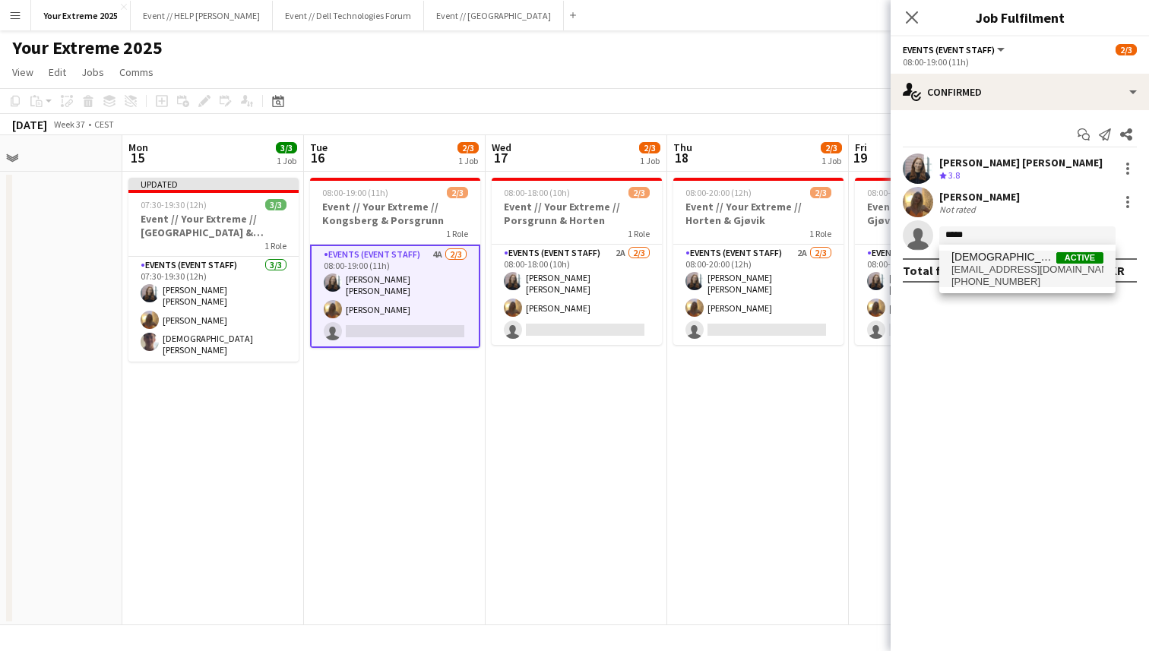
click at [1000, 273] on span "[EMAIL_ADDRESS][DOMAIN_NAME]" at bounding box center [1027, 270] width 152 height 12
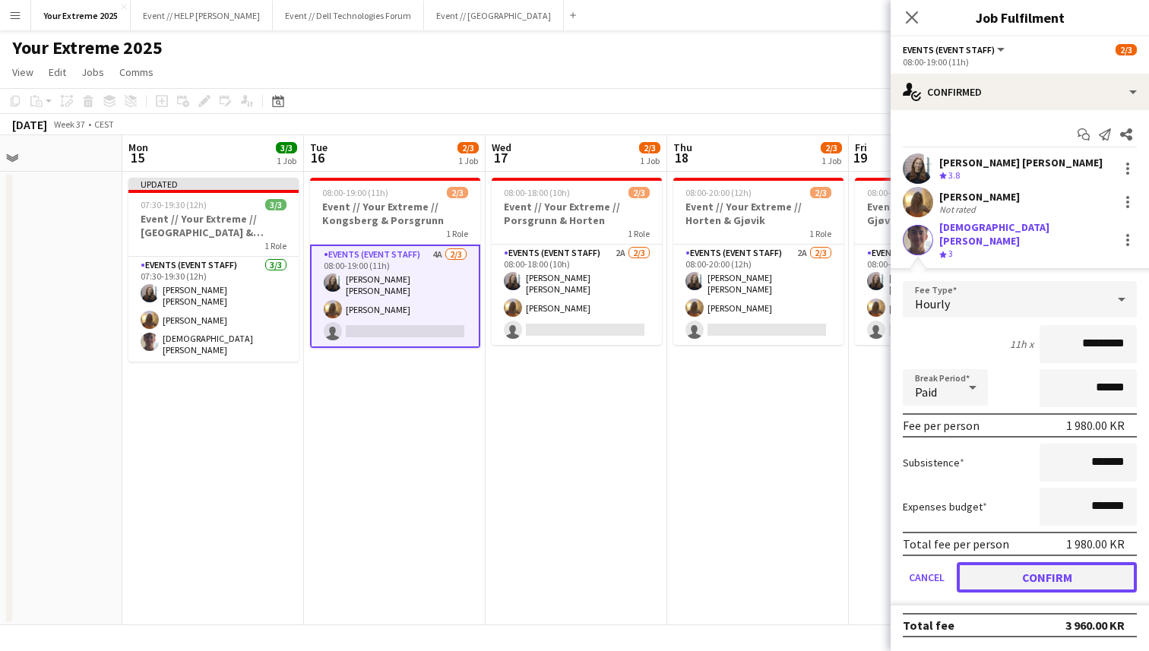
click at [1022, 565] on button "Confirm" at bounding box center [1046, 577] width 180 height 30
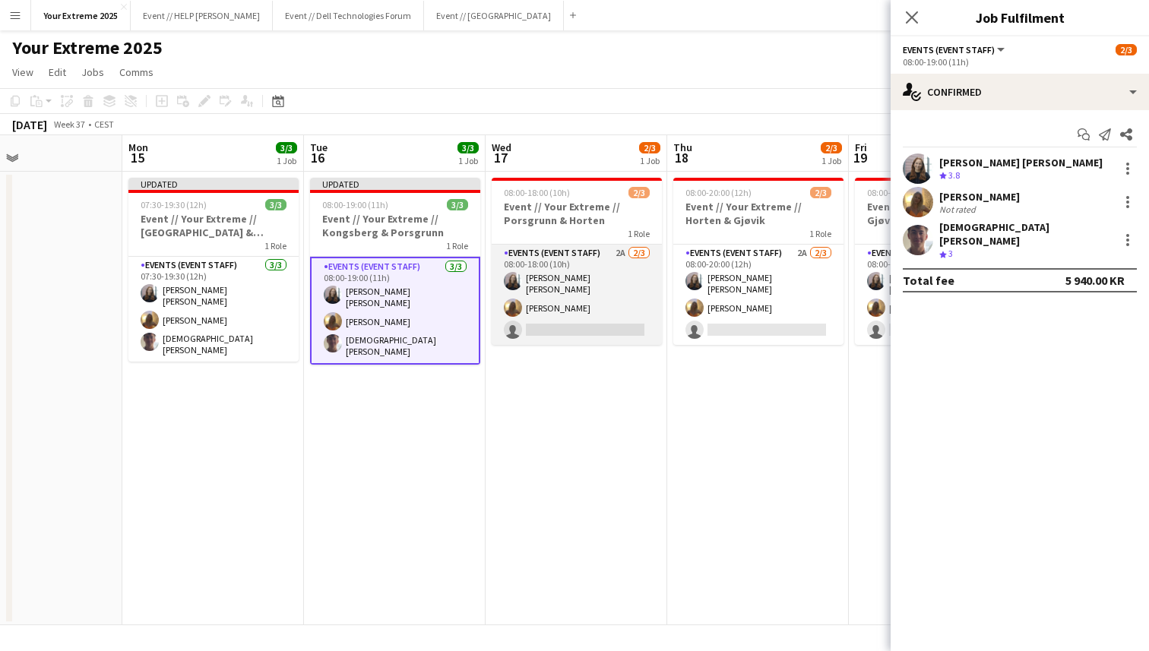
click at [575, 314] on app-card-role "Events (Event Staff) 2A [DATE] 08:00-18:00 (10h) [PERSON_NAME] [PERSON_NAME] si…" at bounding box center [576, 295] width 170 height 100
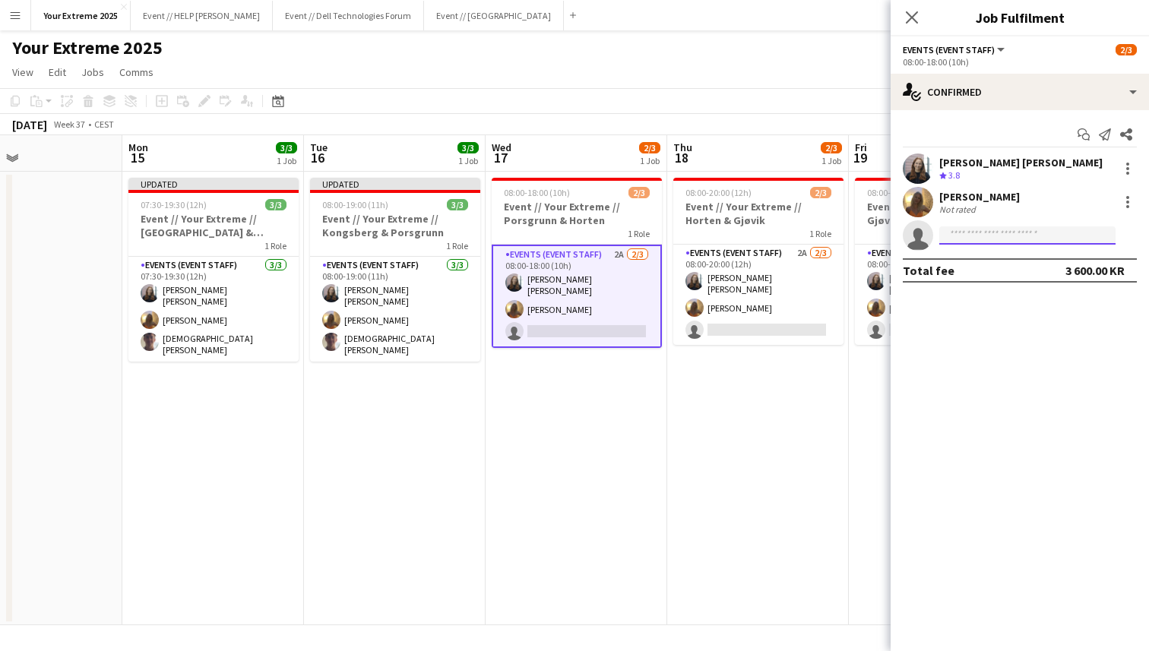
click at [1019, 234] on input at bounding box center [1027, 235] width 176 height 18
type input "*****"
click at [1012, 276] on span "[PHONE_NUMBER]" at bounding box center [1027, 282] width 152 height 12
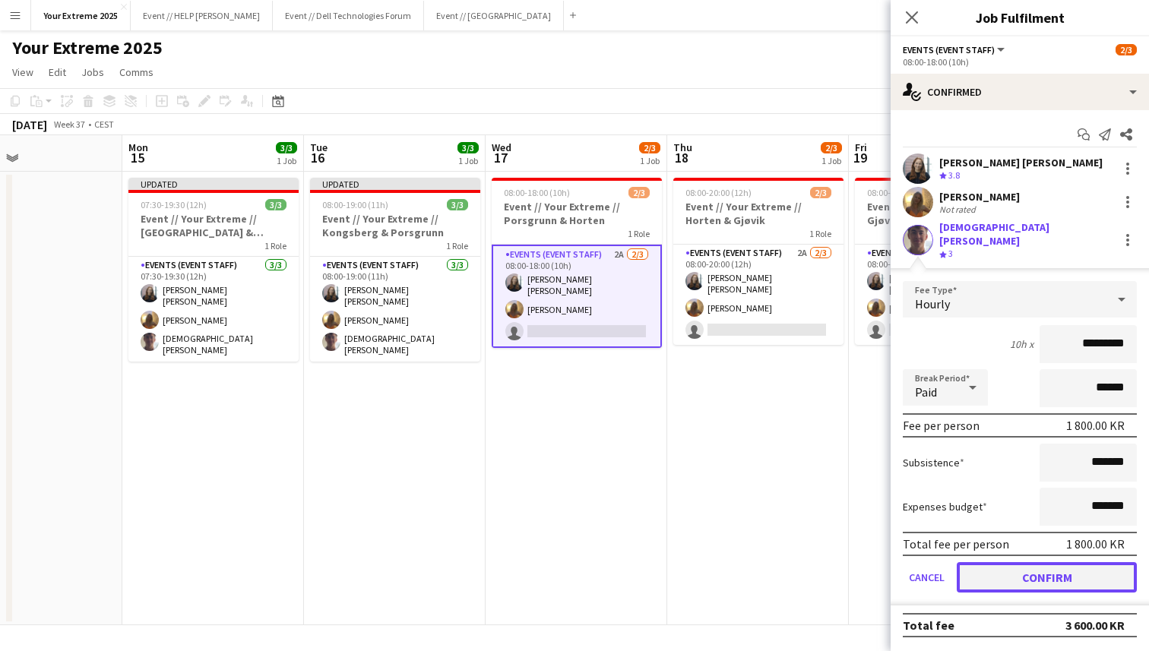
click at [1025, 564] on button "Confirm" at bounding box center [1046, 577] width 180 height 30
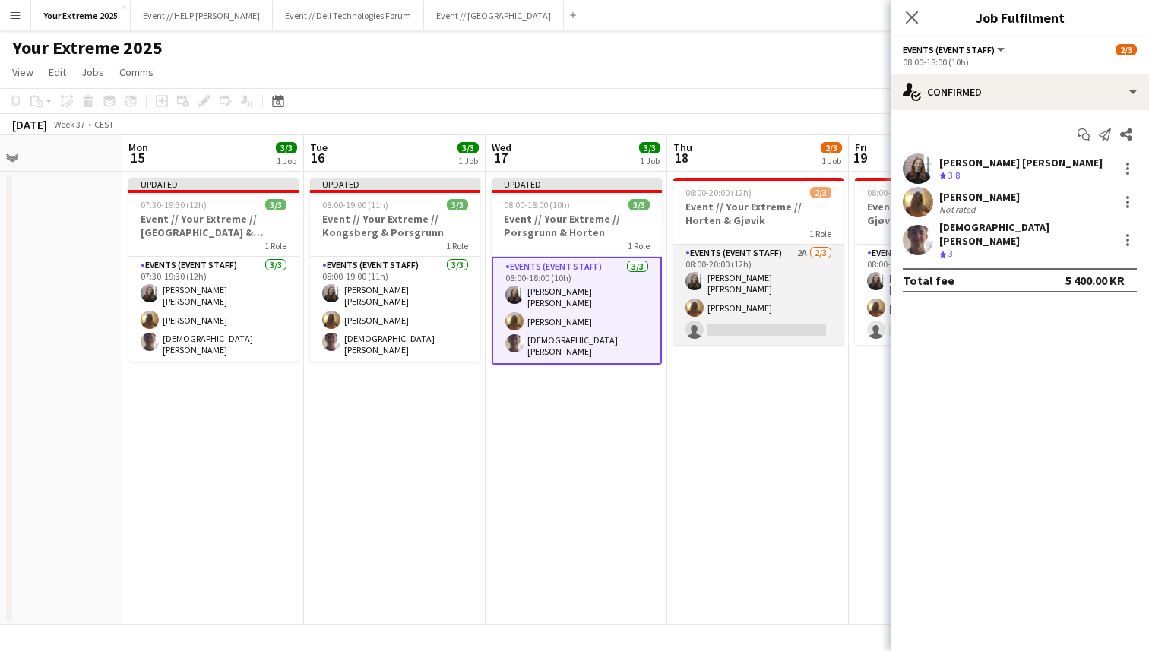
click at [758, 324] on app-card-role "Events (Event Staff) 2A [DATE] 08:00-20:00 (12h) [PERSON_NAME] [PERSON_NAME] si…" at bounding box center [758, 295] width 170 height 100
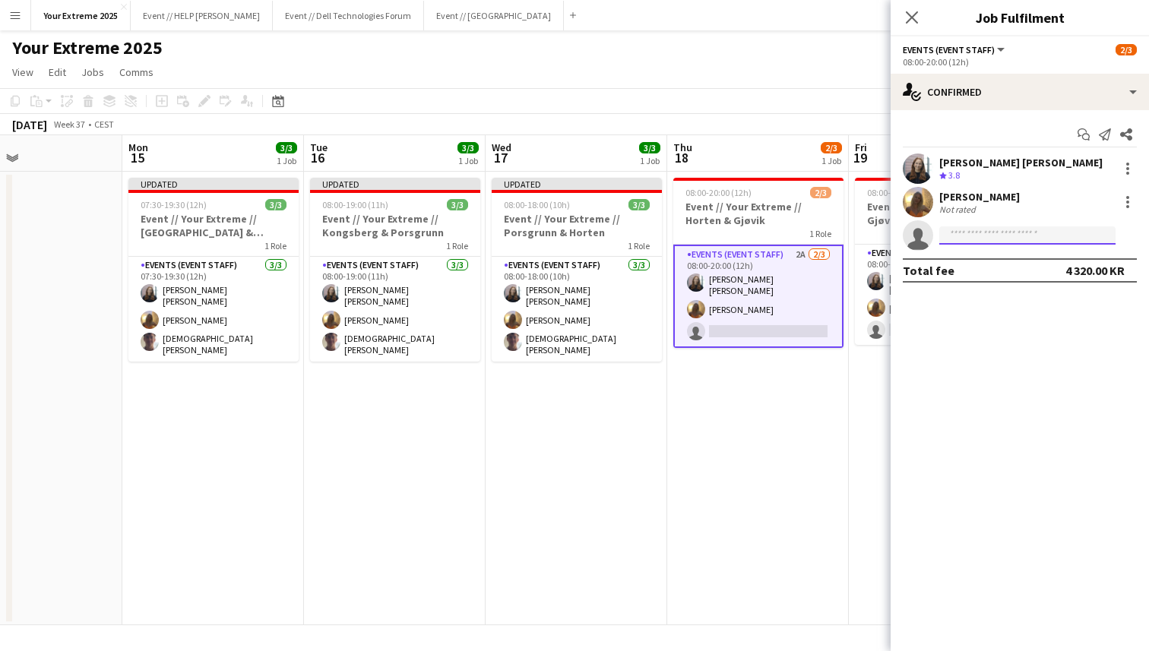
click at [983, 239] on input at bounding box center [1027, 235] width 176 height 18
type input "*****"
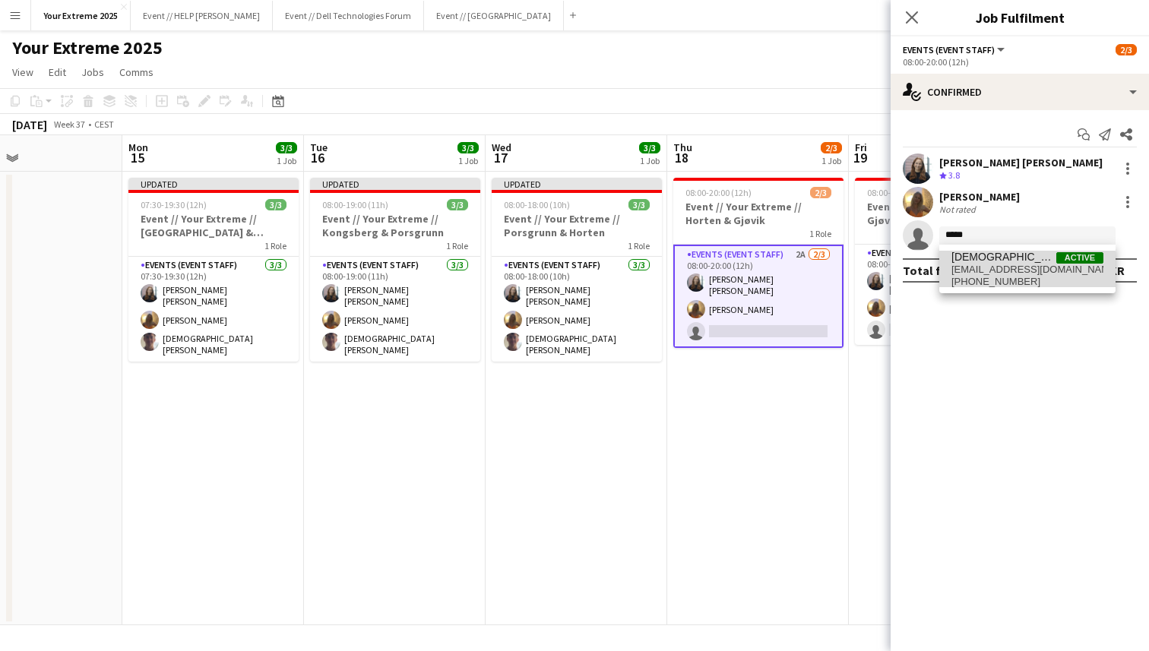
click at [981, 271] on span "[EMAIL_ADDRESS][DOMAIN_NAME]" at bounding box center [1027, 270] width 152 height 12
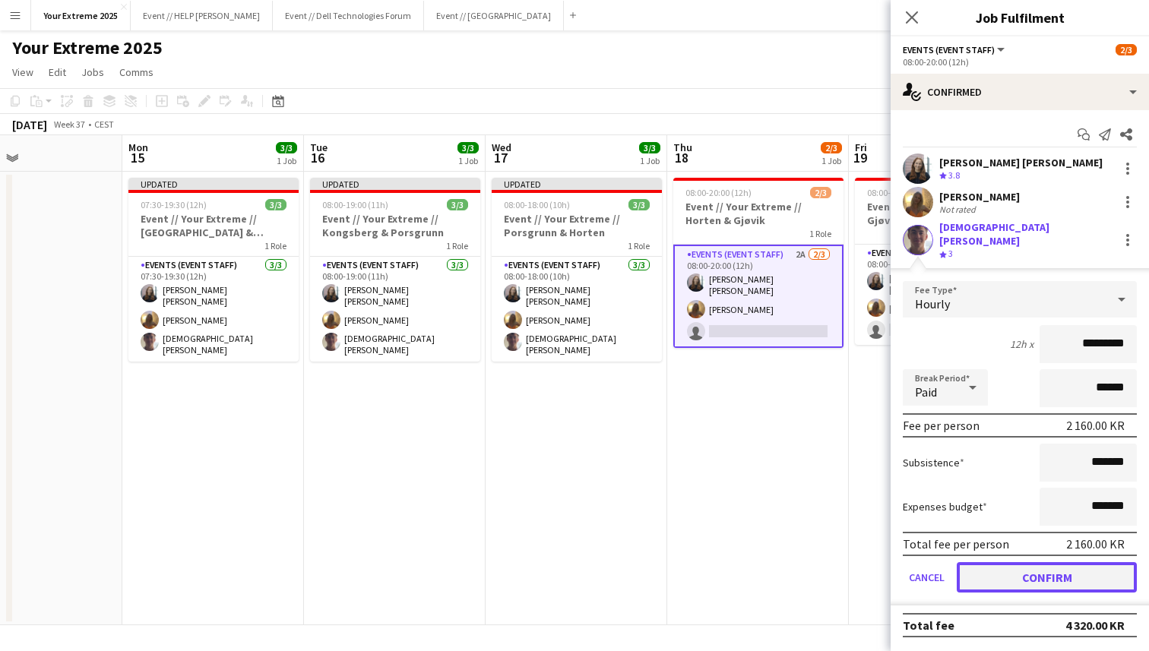
click at [1032, 566] on button "Confirm" at bounding box center [1046, 577] width 180 height 30
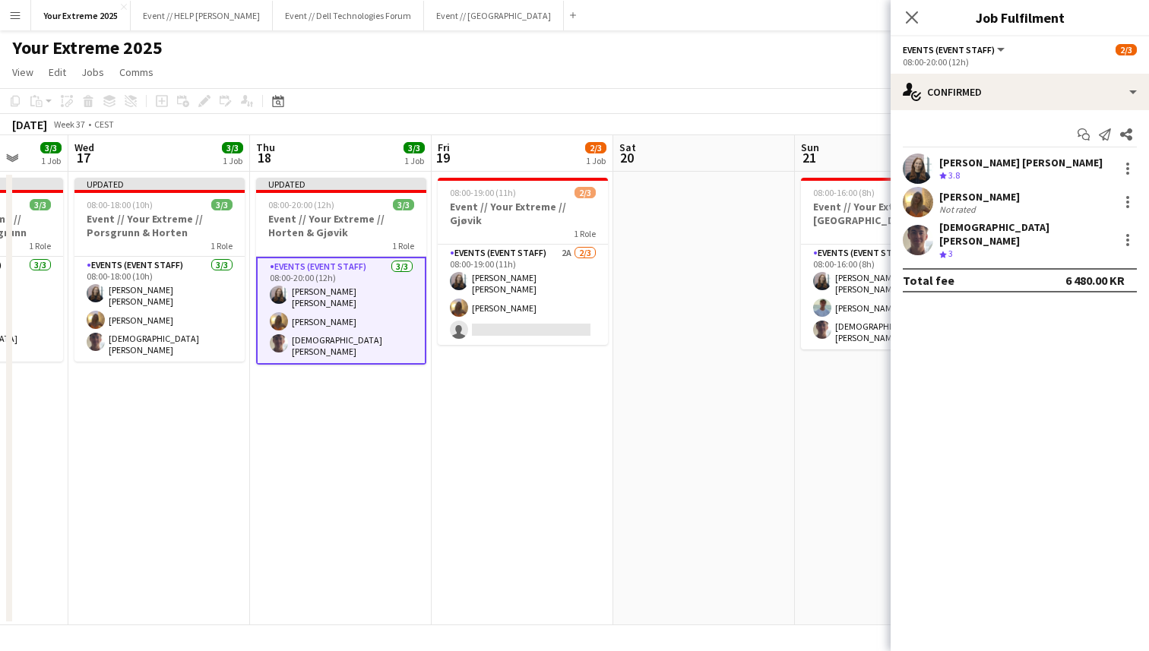
scroll to position [0, 669]
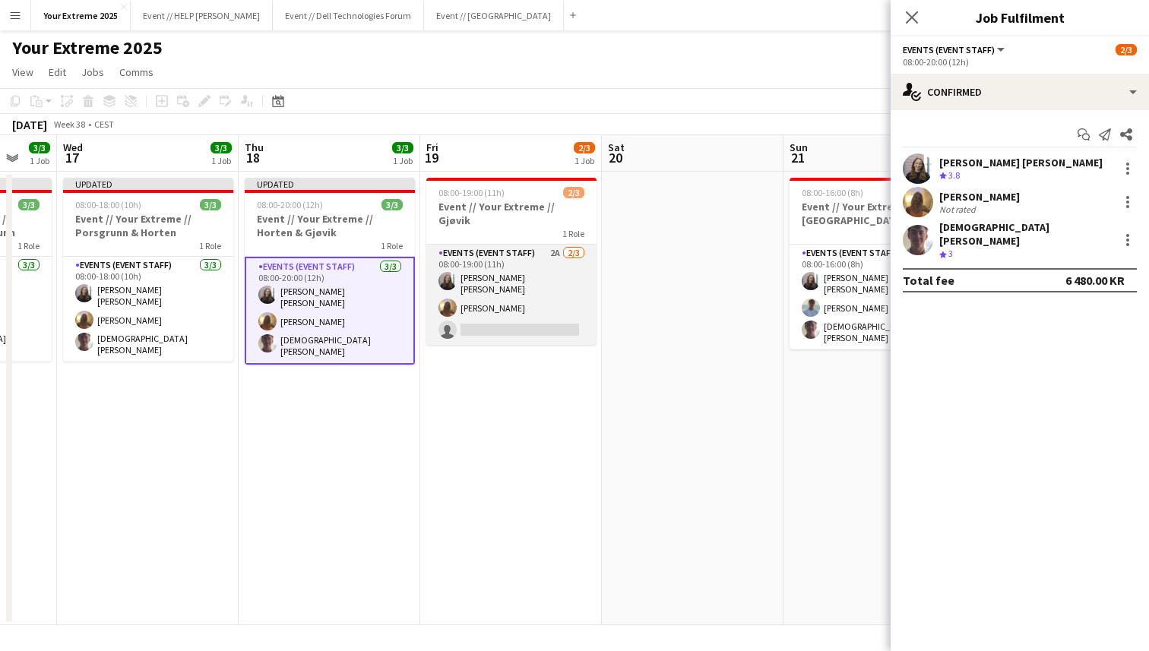
click at [505, 304] on app-card-role "Events (Event Staff) 2A [DATE] 08:00-19:00 (11h) [PERSON_NAME] [PERSON_NAME] si…" at bounding box center [511, 295] width 170 height 100
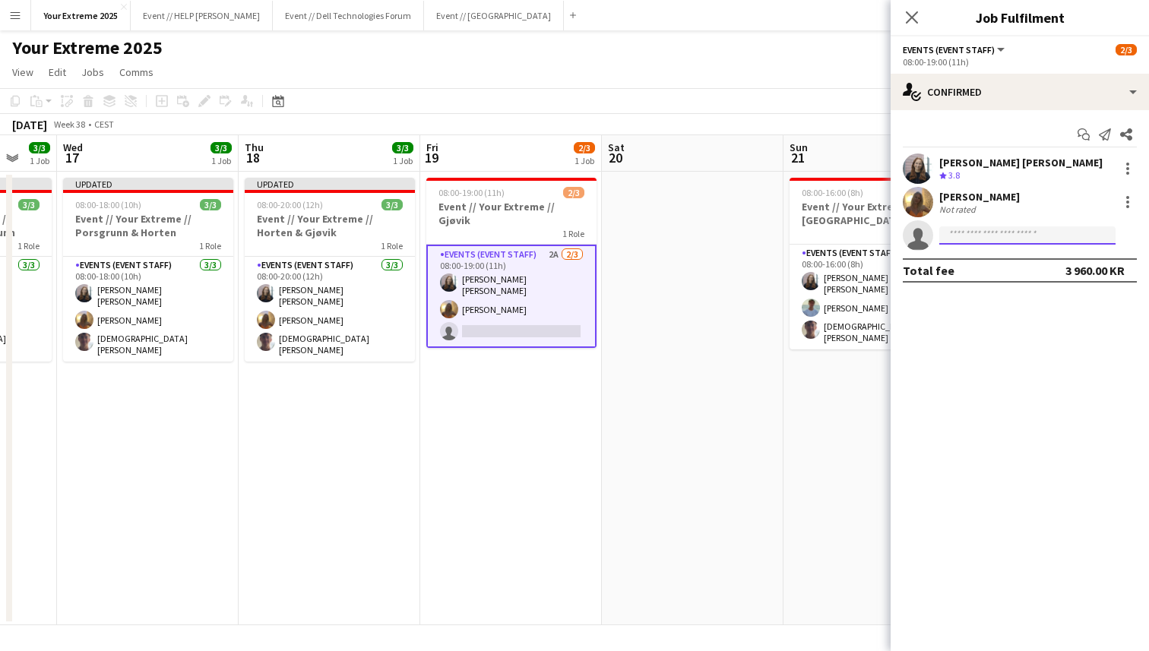
click at [985, 241] on input at bounding box center [1027, 235] width 176 height 18
type input "*****"
click at [986, 270] on span "[EMAIL_ADDRESS][DOMAIN_NAME]" at bounding box center [1027, 270] width 152 height 12
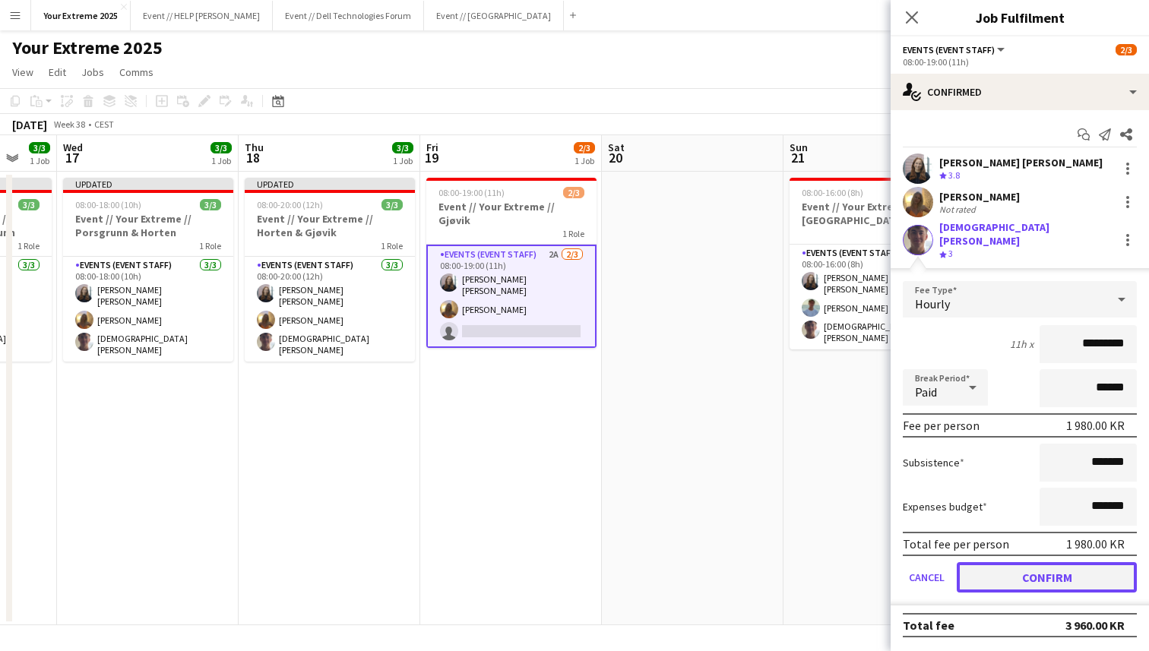
click at [1029, 570] on button "Confirm" at bounding box center [1046, 577] width 180 height 30
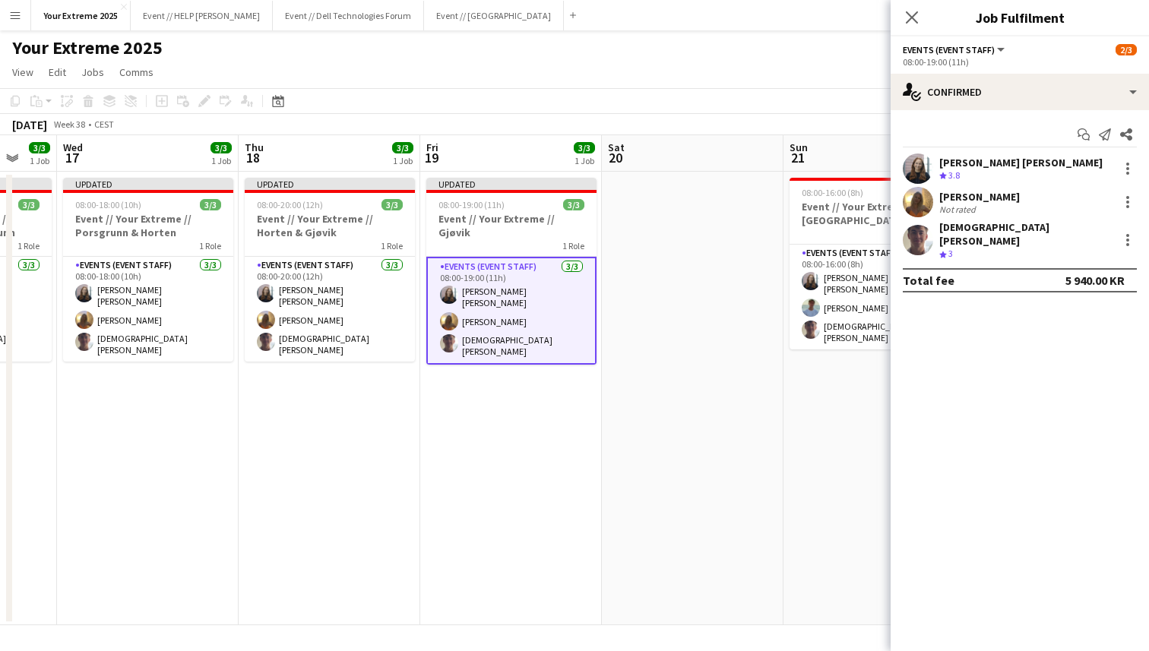
click at [709, 413] on app-date-cell at bounding box center [693, 398] width 182 height 453
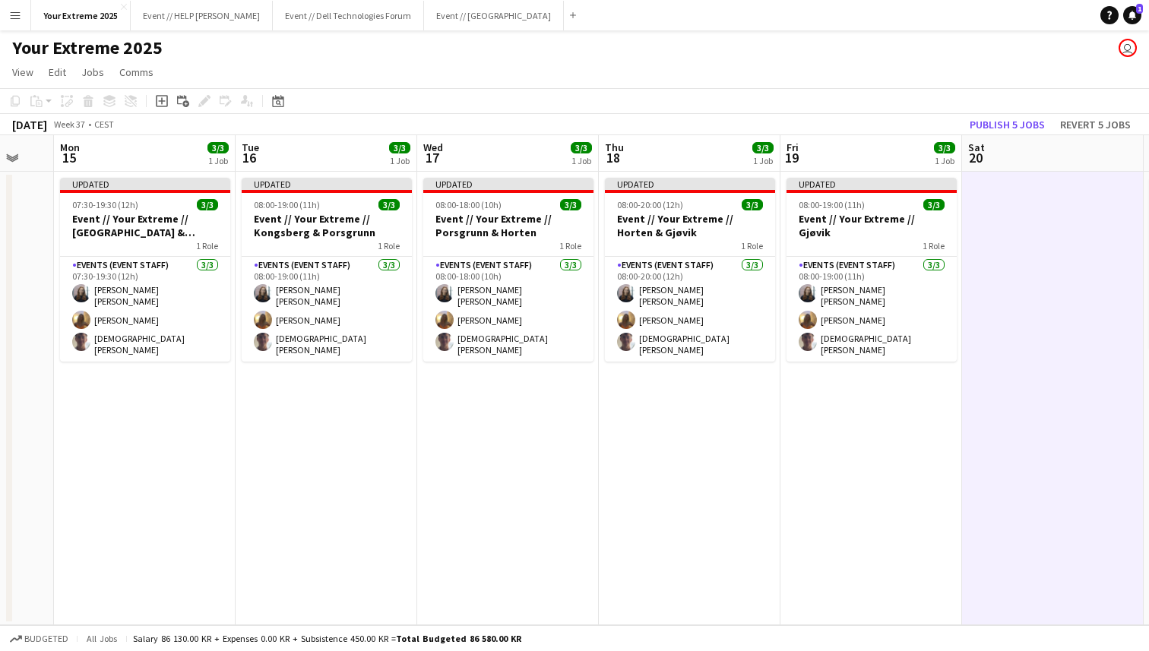
scroll to position [0, 679]
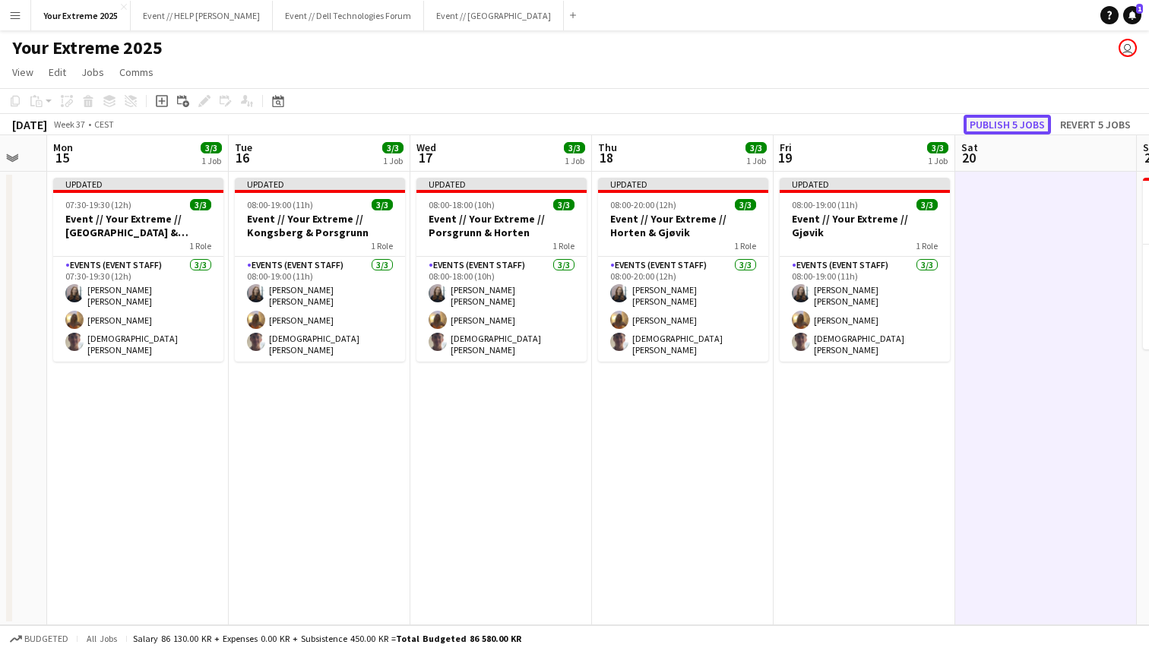
click at [1009, 122] on button "Publish 5 jobs" at bounding box center [1006, 125] width 87 height 20
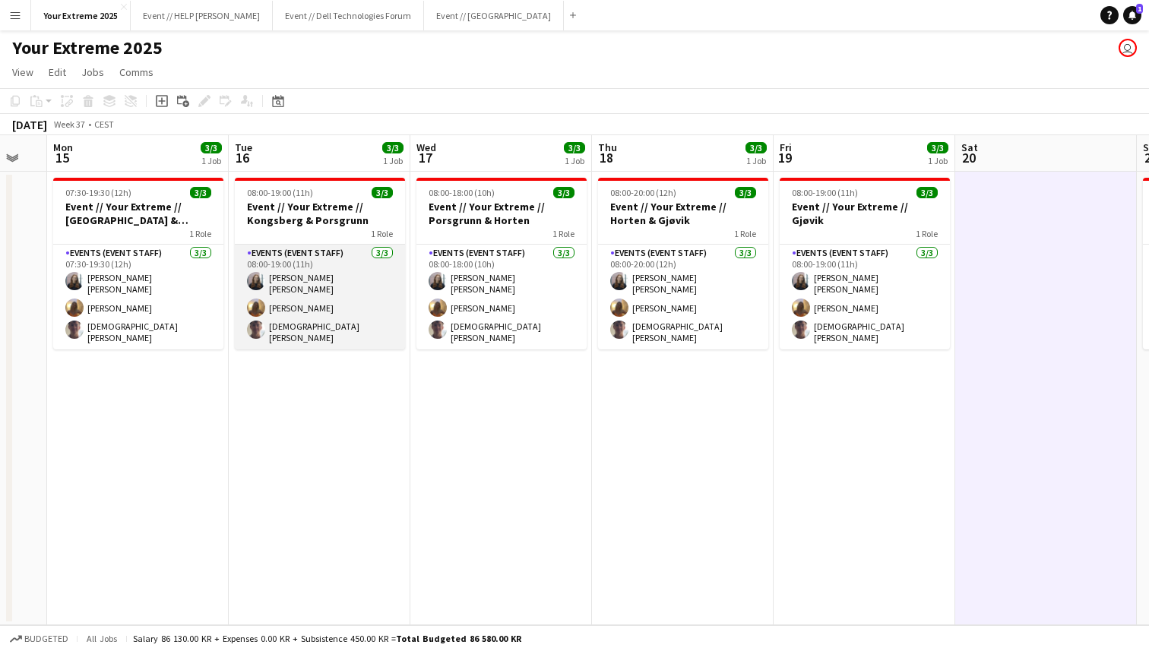
click at [305, 323] on app-card-role "Events (Event Staff) [DATE] 08:00-19:00 (11h) [PERSON_NAME] [PERSON_NAME] [PERS…" at bounding box center [320, 297] width 170 height 105
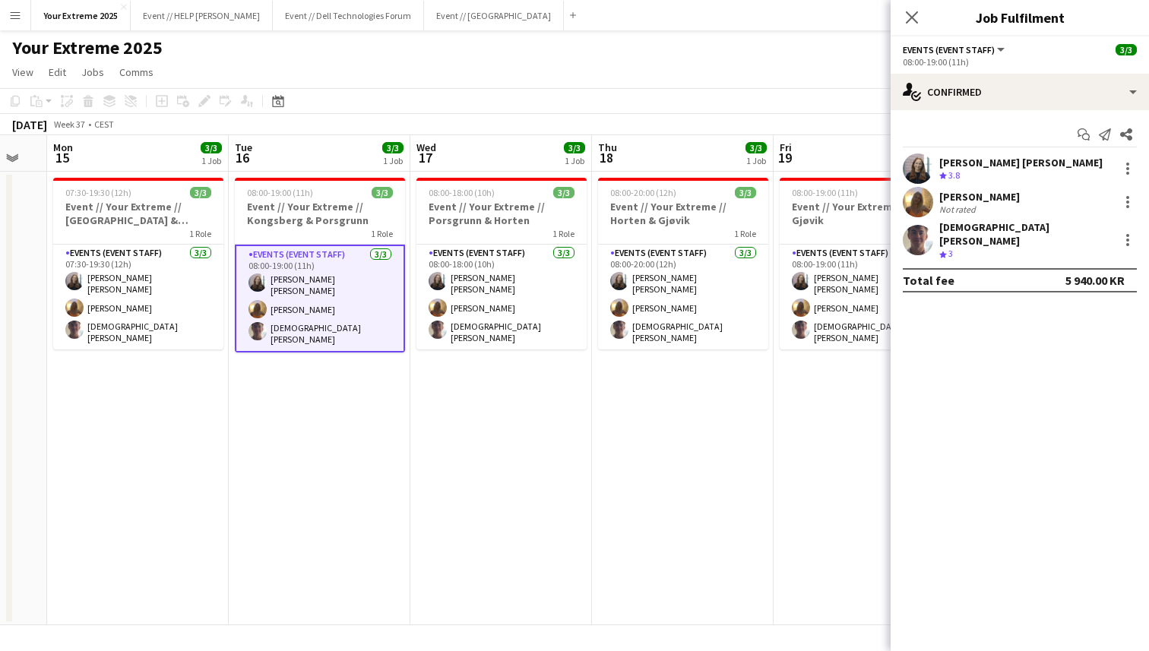
click at [919, 237] on app-user-avatar at bounding box center [917, 240] width 30 height 30
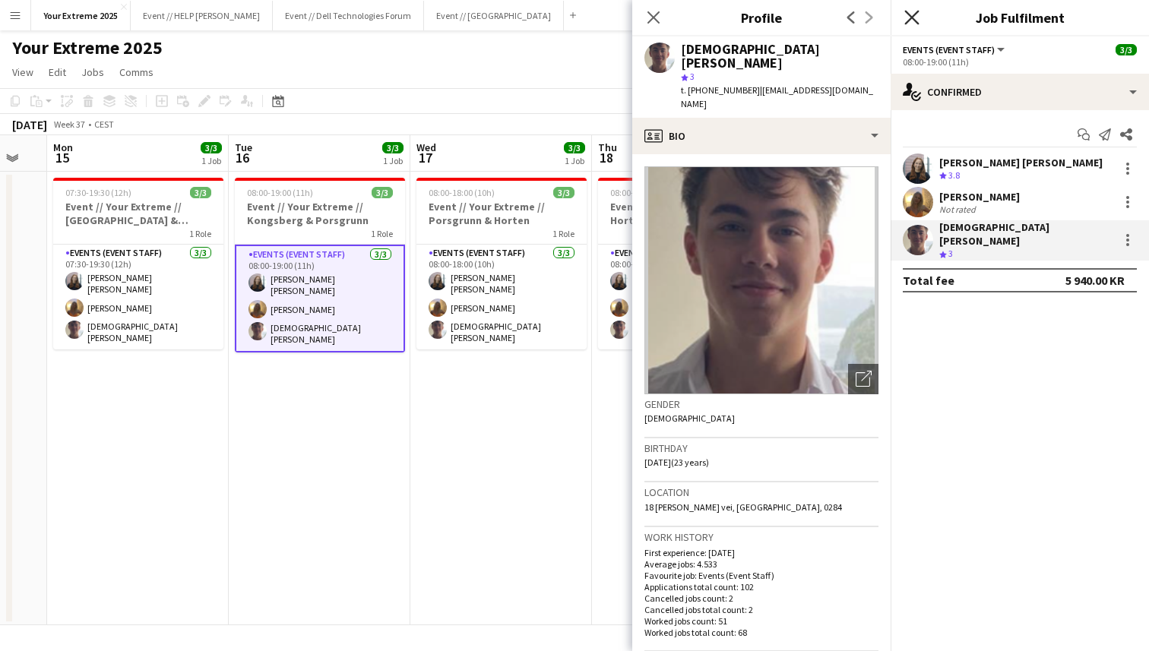
click at [912, 16] on icon at bounding box center [911, 17] width 14 height 14
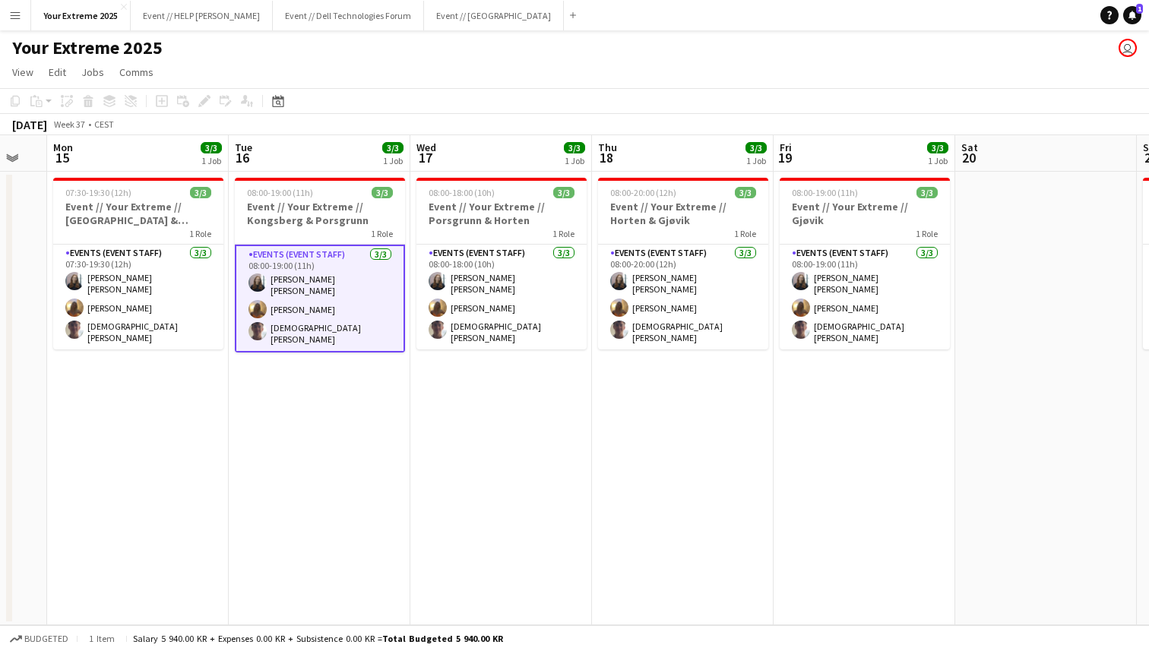
click at [1025, 291] on app-date-cell at bounding box center [1046, 398] width 182 height 453
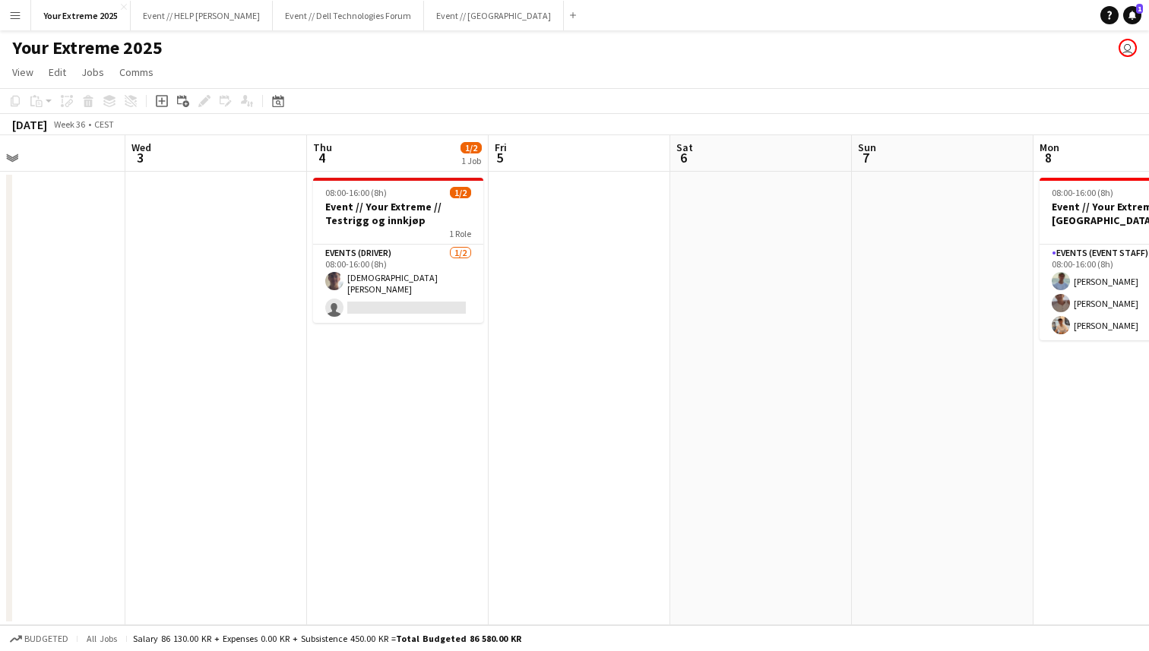
scroll to position [0, 382]
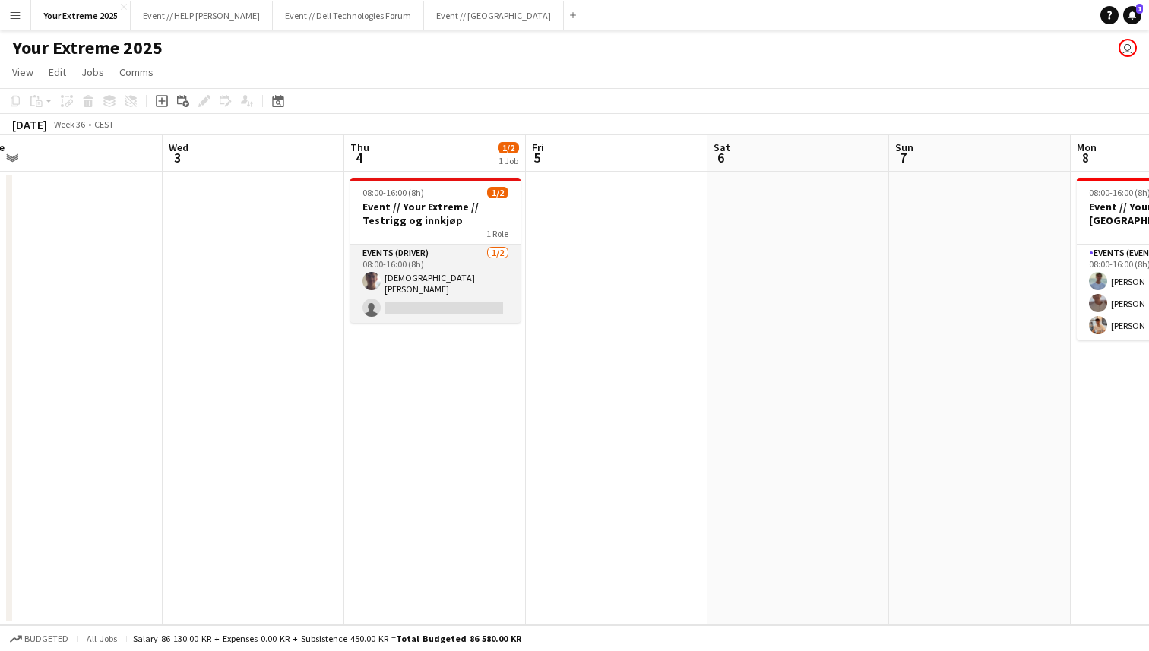
click at [419, 298] on app-card-role "Events (Driver) [DATE] 08:00-16:00 (8h) [DEMOGRAPHIC_DATA][PERSON_NAME] single-…" at bounding box center [435, 284] width 170 height 78
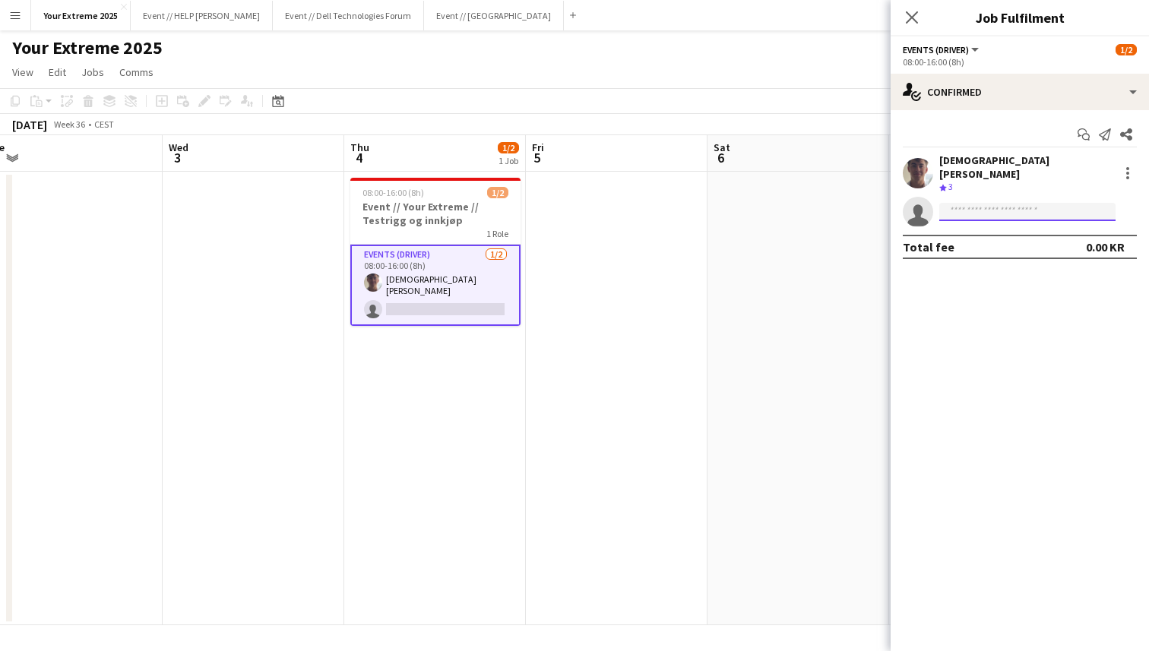
click at [994, 203] on input at bounding box center [1027, 212] width 176 height 18
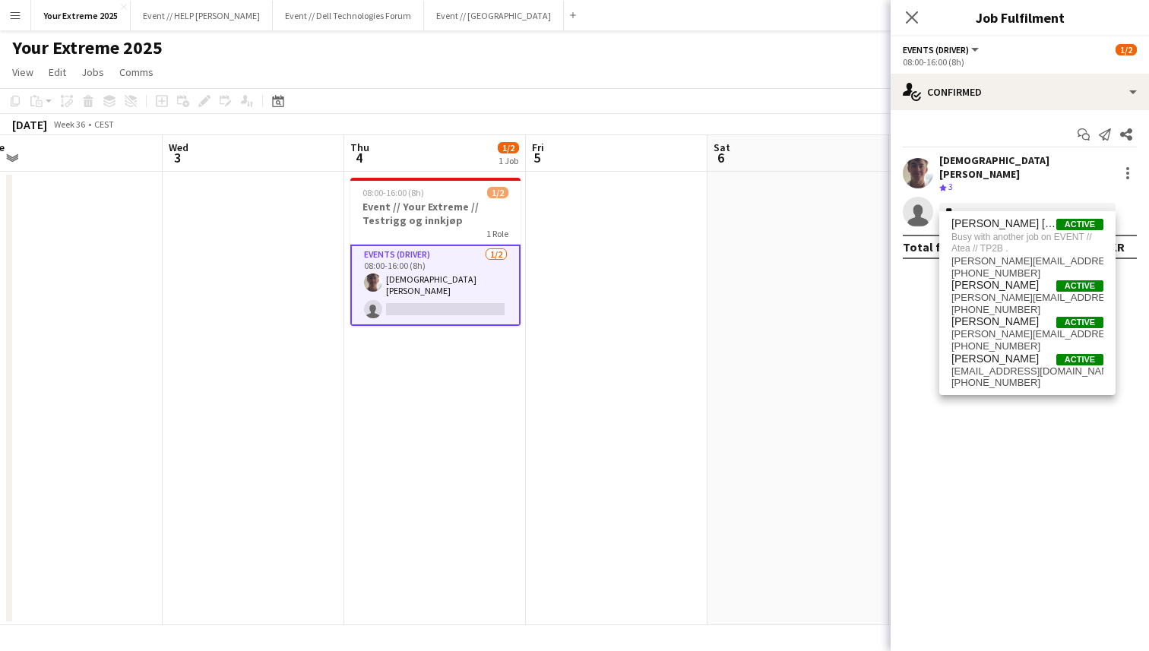
type input "*"
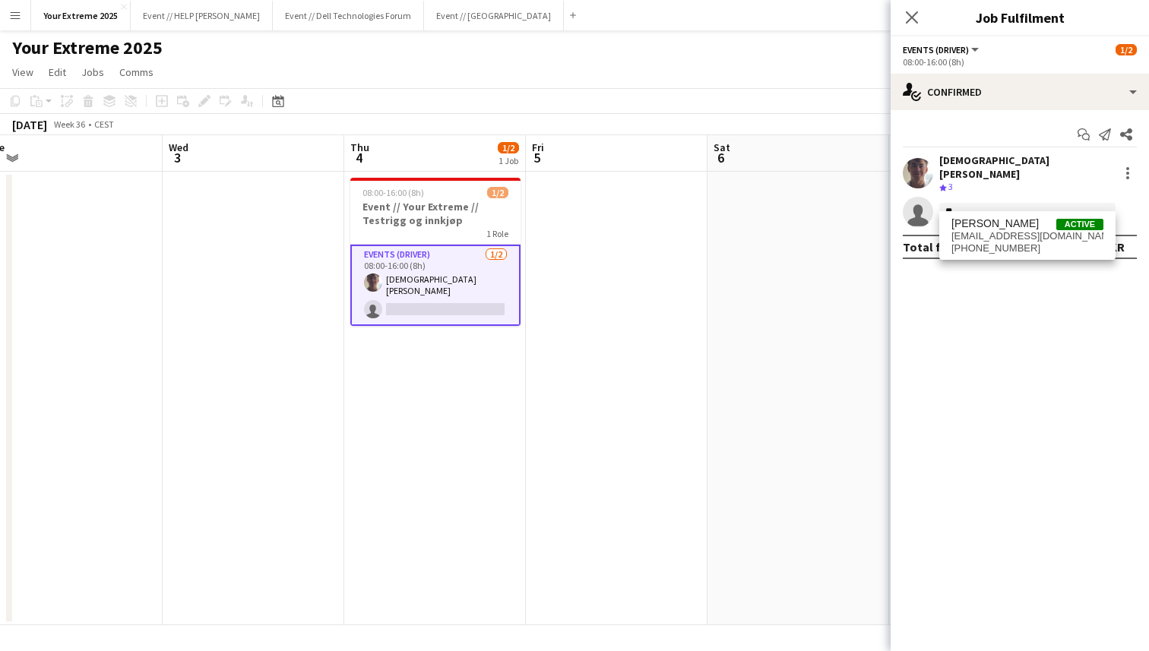
type input "*"
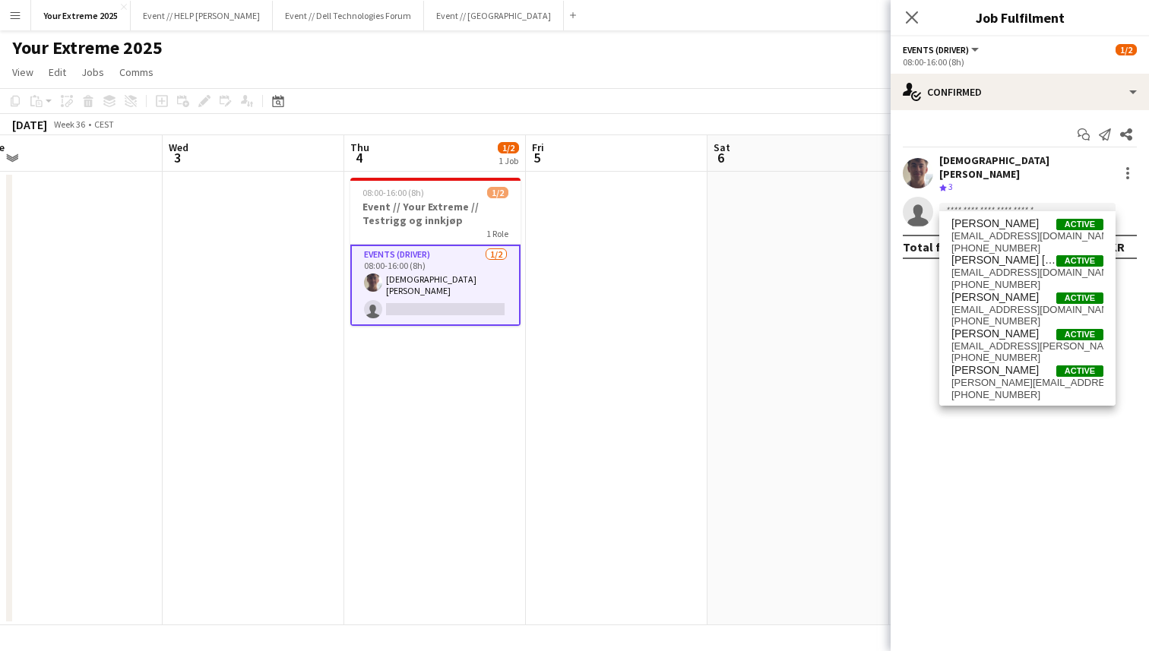
click at [820, 269] on app-date-cell at bounding box center [798, 398] width 182 height 453
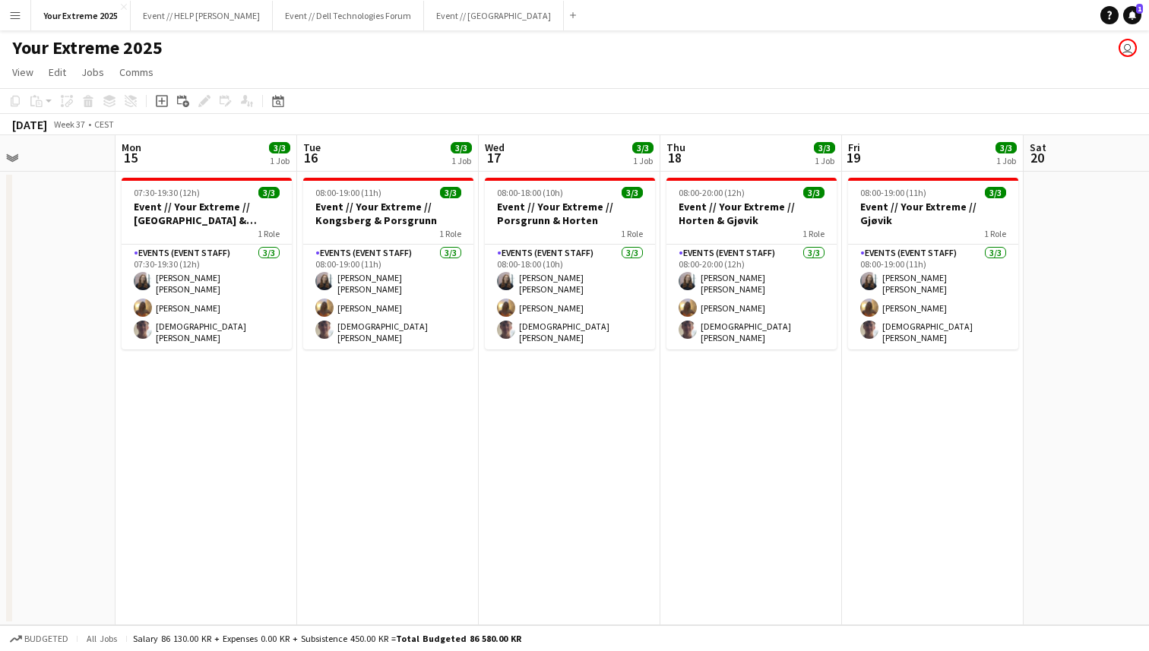
scroll to position [0, 442]
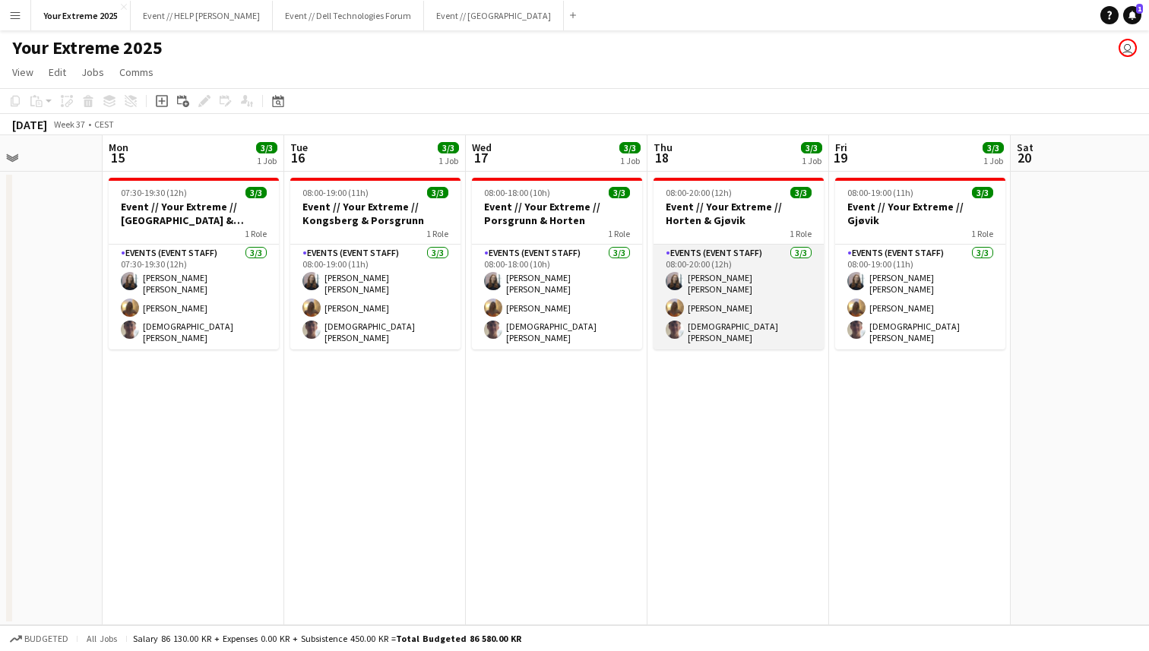
click at [727, 303] on app-card-role "Events (Event Staff) [DATE] 08:00-20:00 (12h) [PERSON_NAME] [PERSON_NAME] [PERS…" at bounding box center [738, 297] width 170 height 105
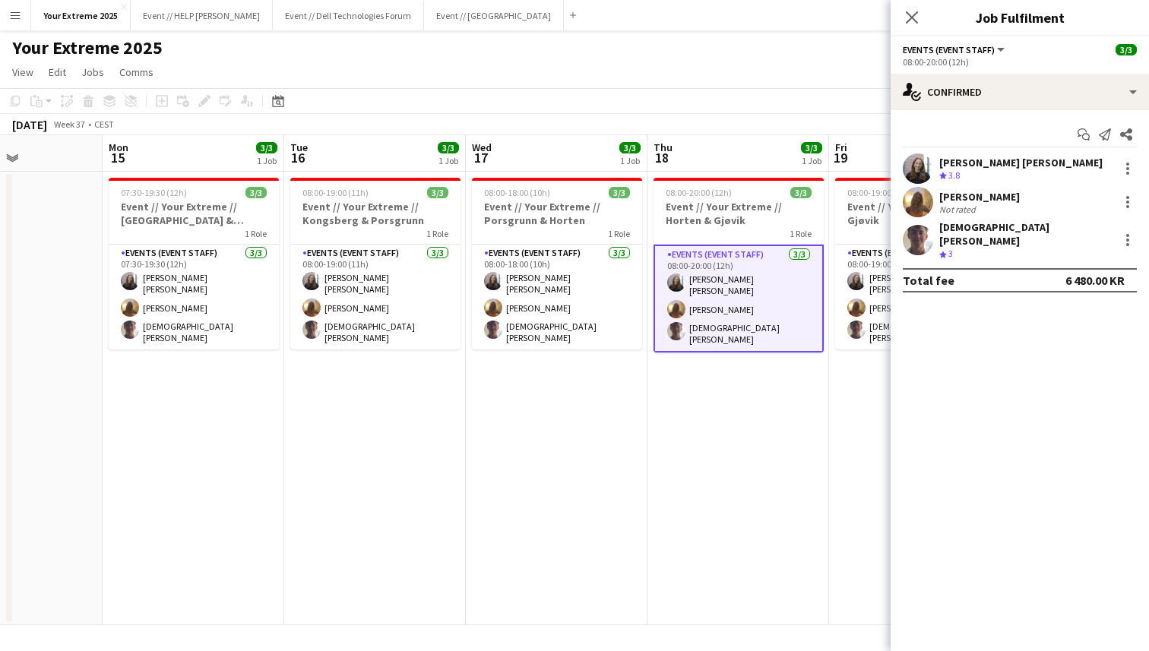
click at [916, 200] on app-user-avatar at bounding box center [917, 202] width 30 height 30
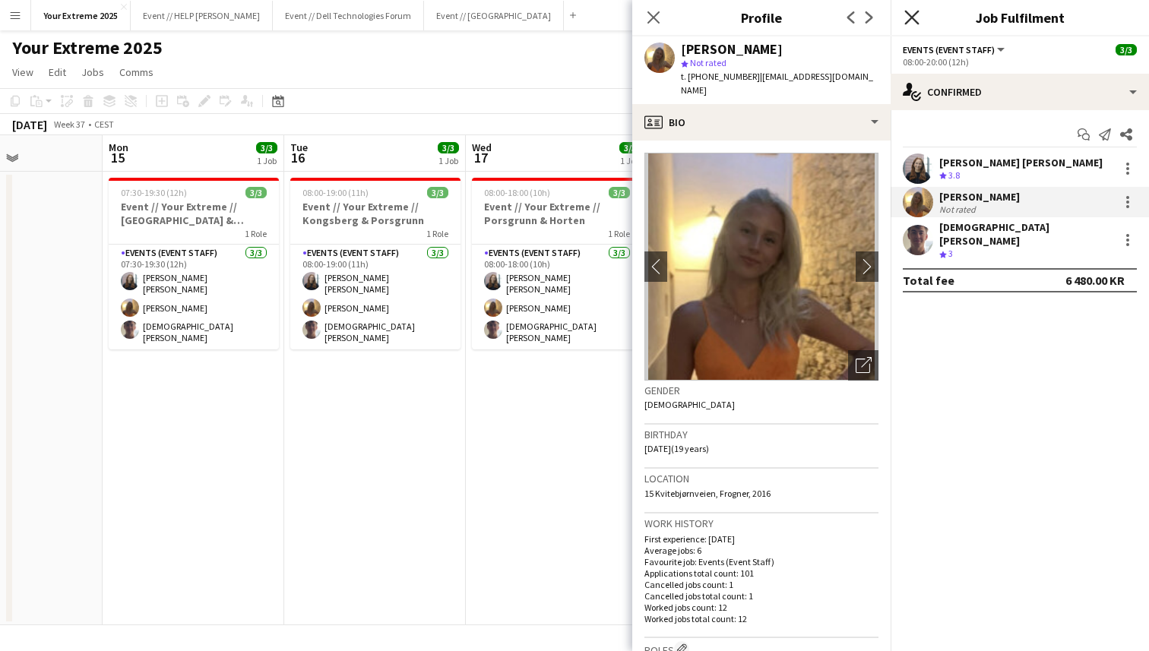
click at [913, 21] on icon "Close pop-in" at bounding box center [911, 17] width 14 height 14
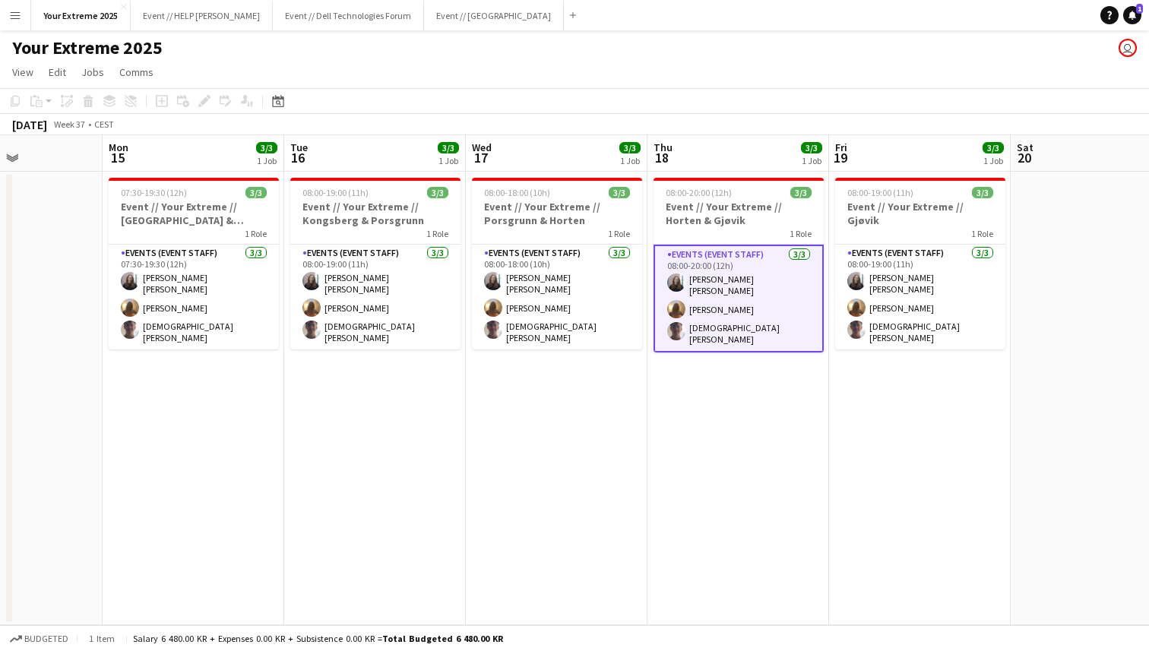
click at [1046, 286] on app-date-cell at bounding box center [1101, 398] width 182 height 453
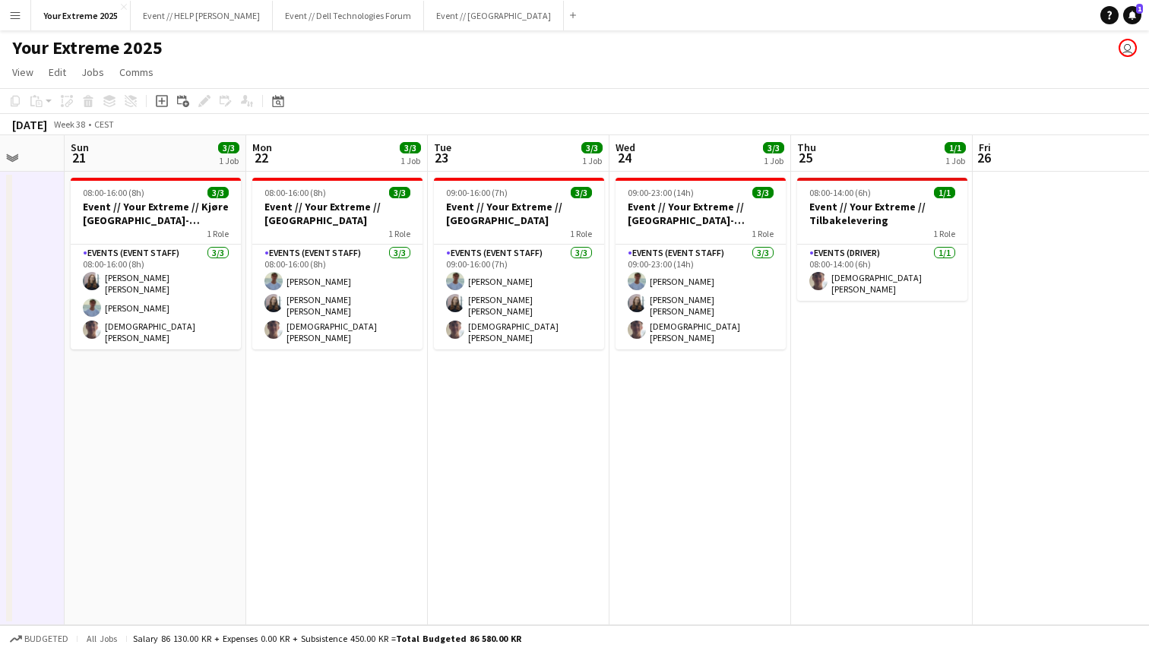
scroll to position [0, 471]
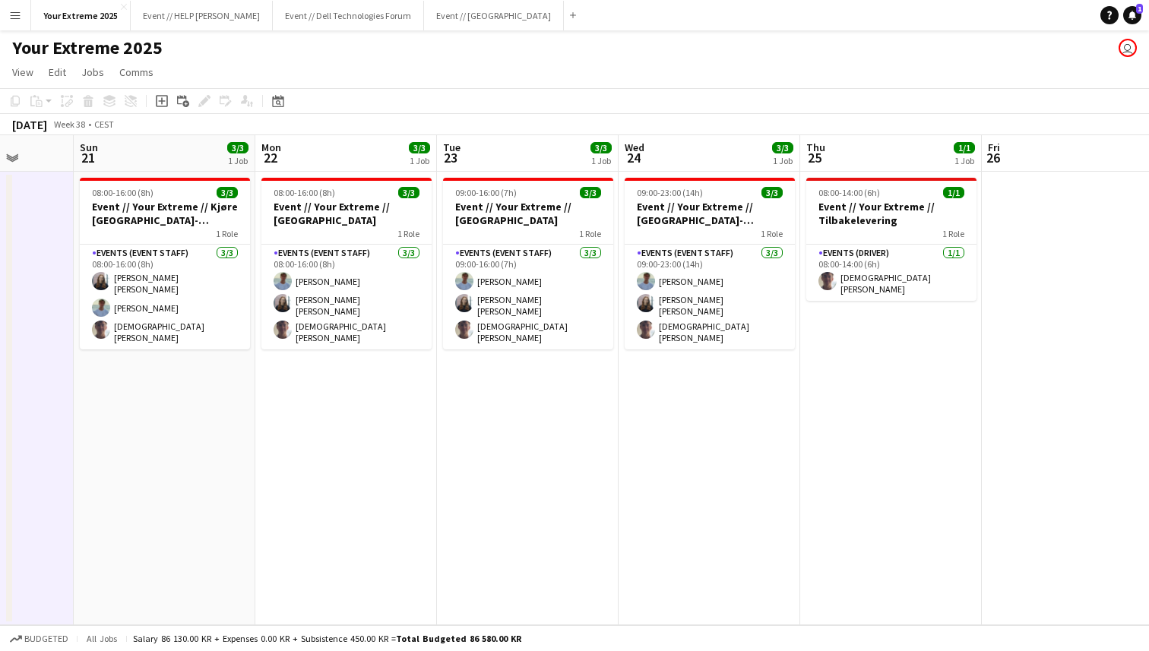
click at [1042, 368] on app-date-cell at bounding box center [1072, 398] width 182 height 453
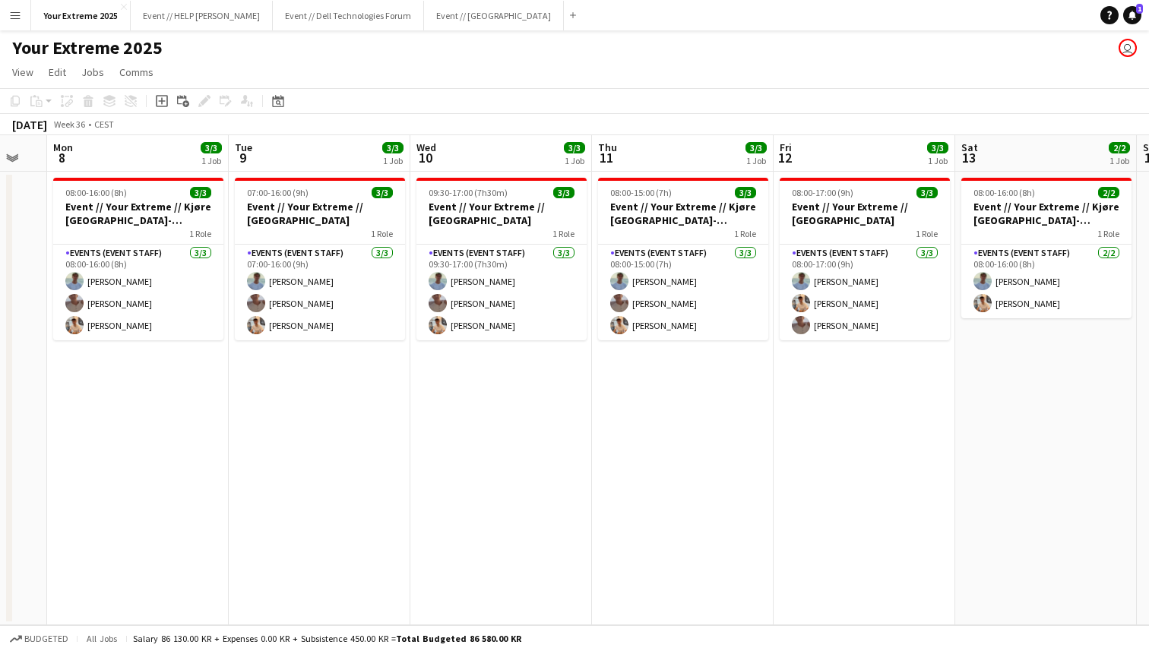
scroll to position [0, 499]
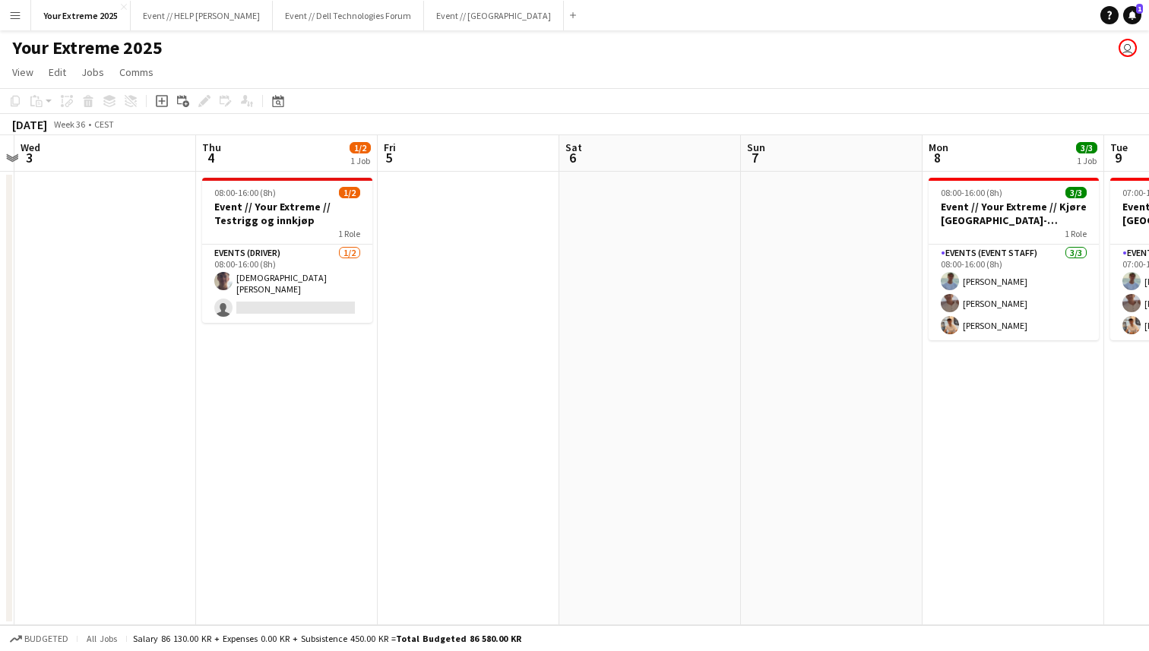
click at [785, 383] on app-date-cell at bounding box center [832, 398] width 182 height 453
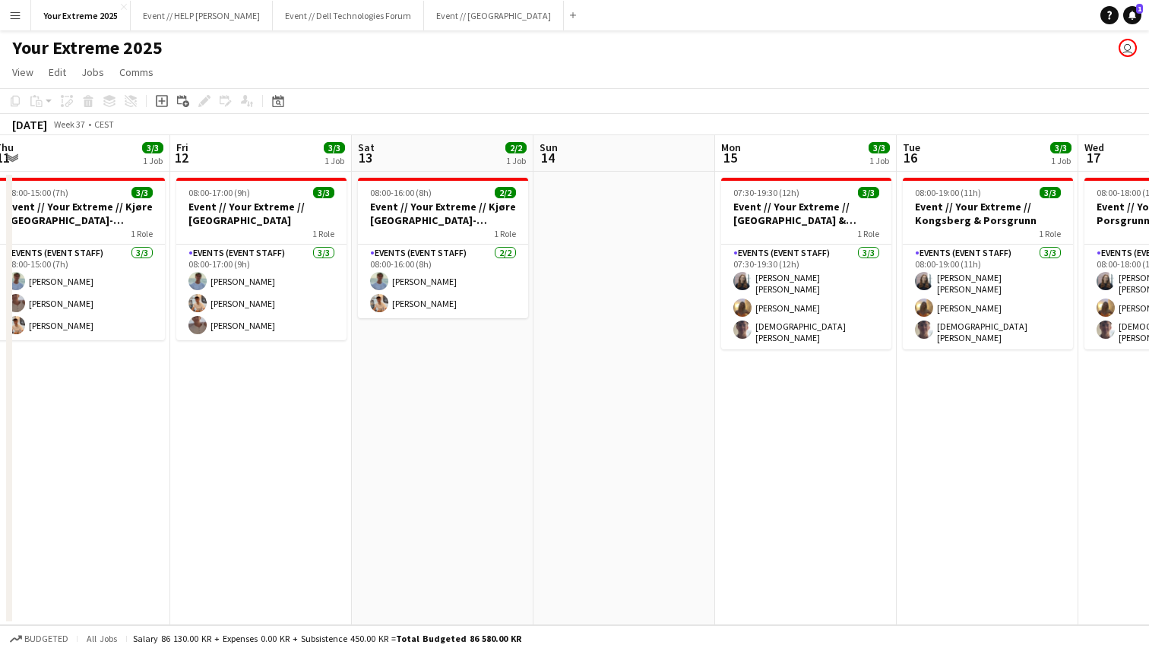
scroll to position [0, 378]
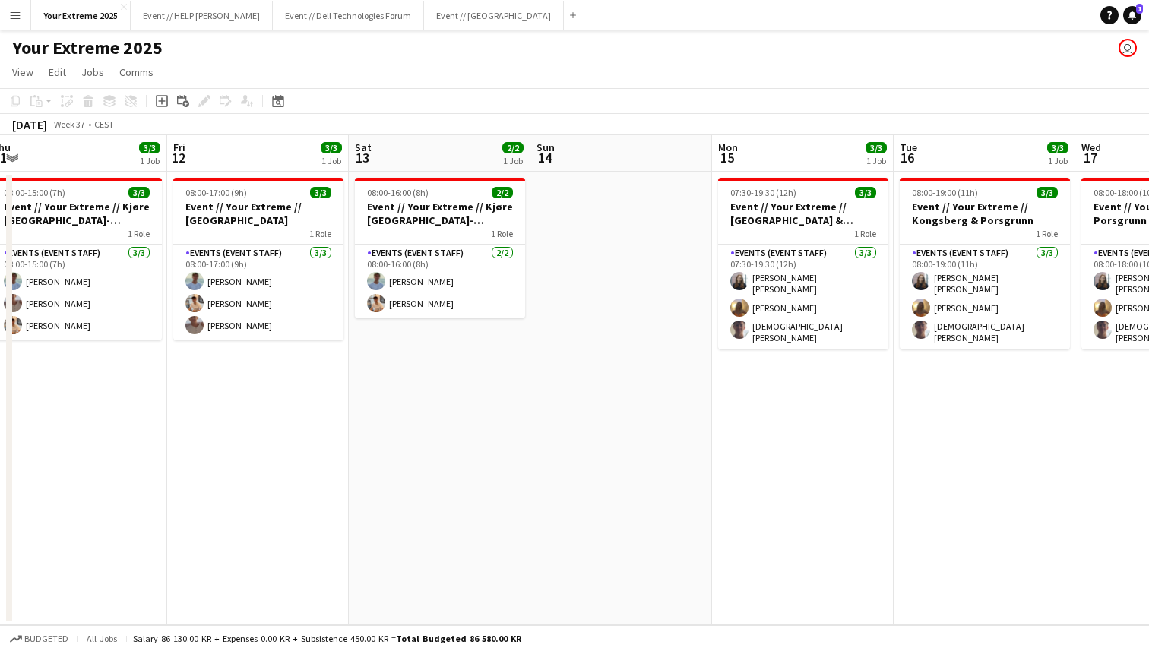
click at [629, 457] on app-date-cell at bounding box center [621, 398] width 182 height 453
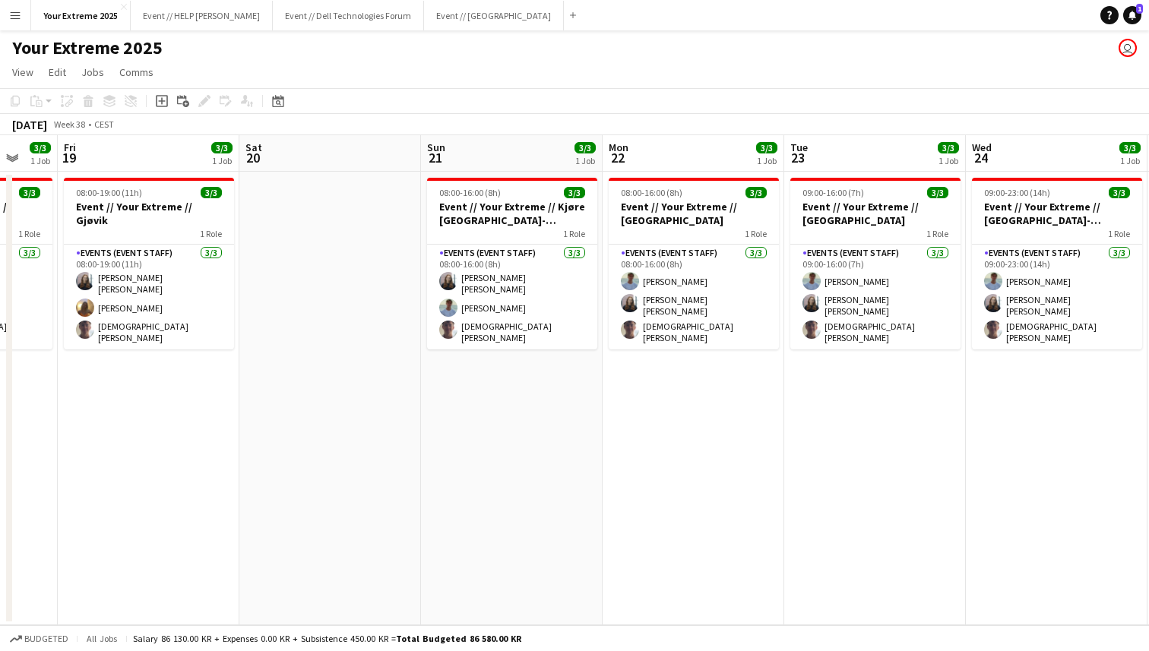
scroll to position [0, 672]
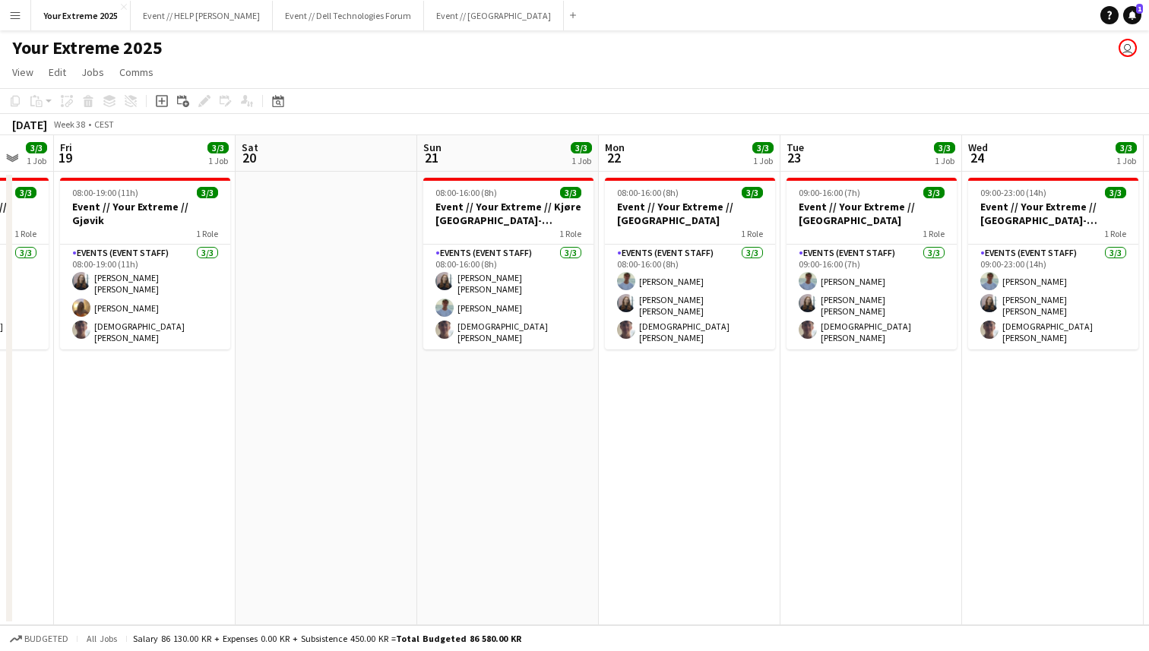
click at [311, 393] on app-date-cell at bounding box center [326, 398] width 182 height 453
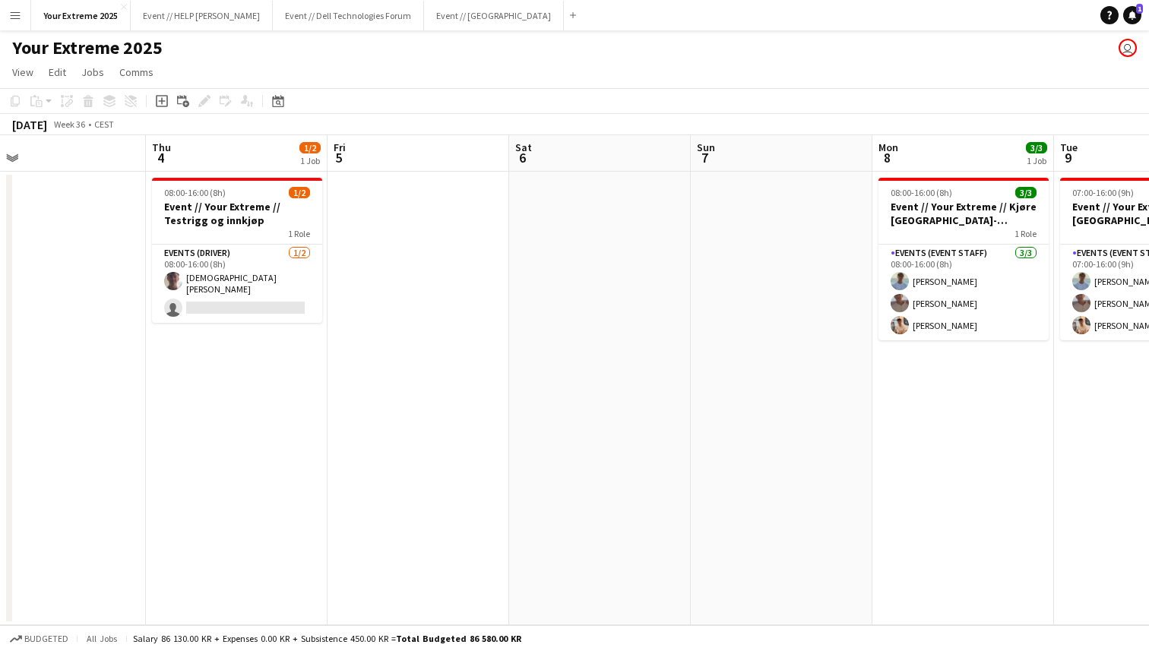
scroll to position [0, 416]
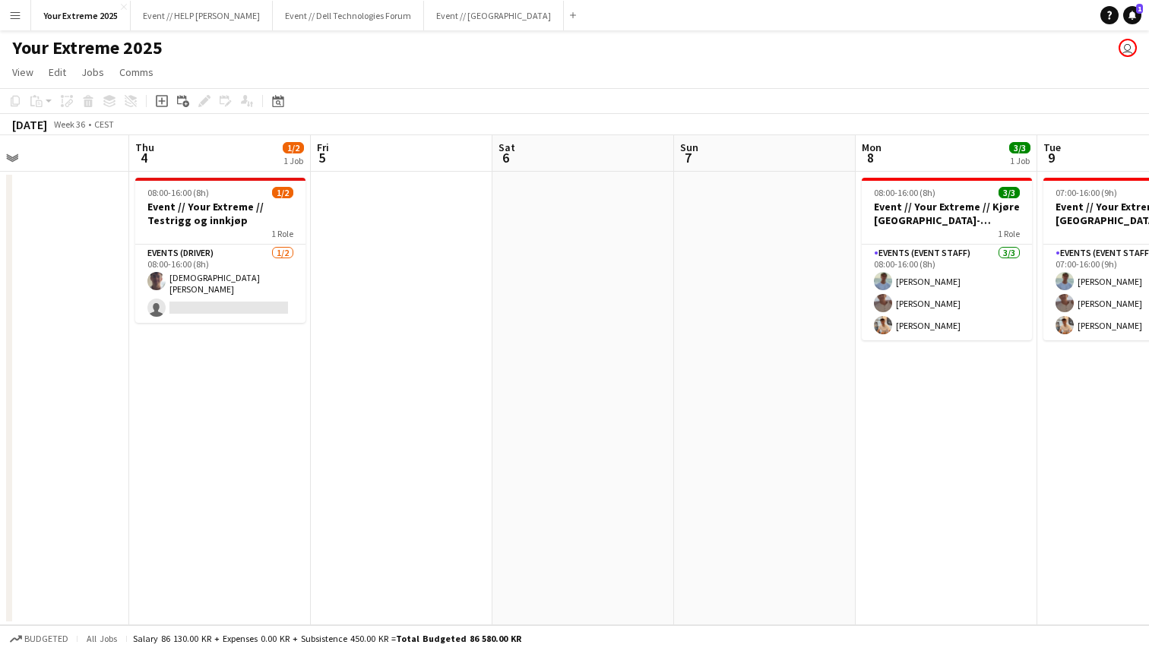
click at [564, 428] on app-date-cell at bounding box center [583, 398] width 182 height 453
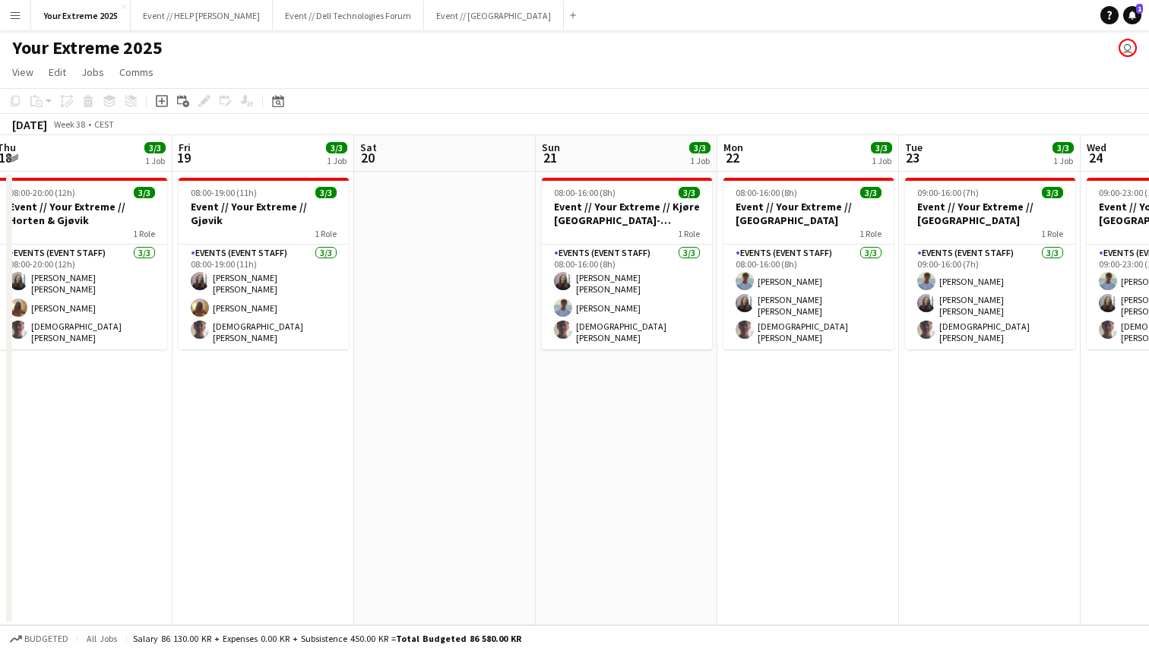
scroll to position [0, 376]
